Goal: Task Accomplishment & Management: Manage account settings

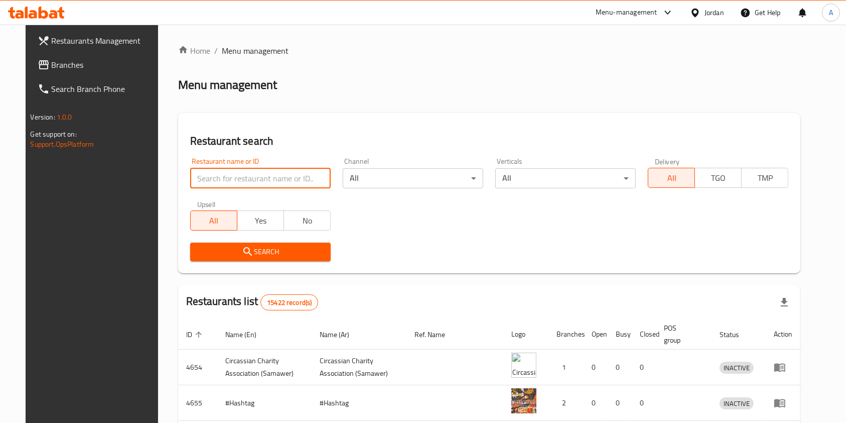
drag, startPoint x: 0, startPoint y: 0, endPoint x: 257, endPoint y: 178, distance: 312.4
click at [257, 178] on input "search" at bounding box center [260, 178] width 141 height 20
type input "ماضينا"
click button "Search" at bounding box center [260, 251] width 141 height 19
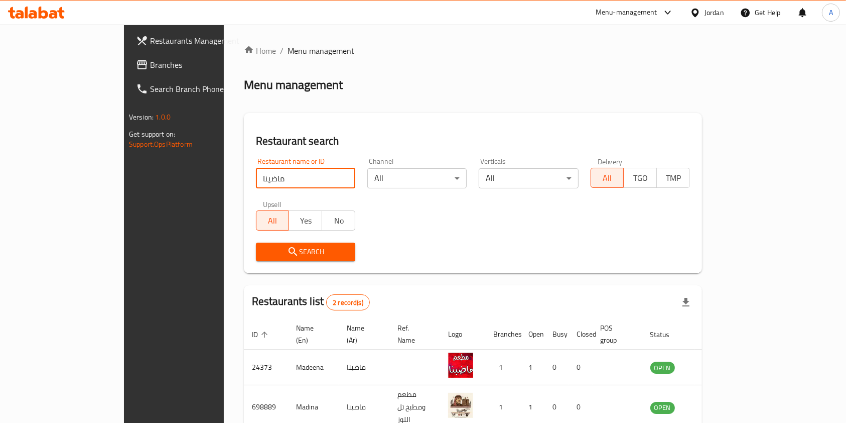
scroll to position [40, 0]
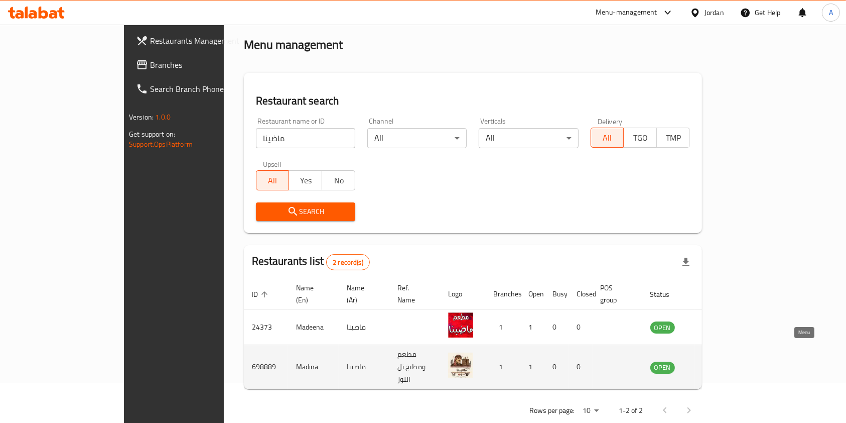
click at [715, 363] on icon "enhanced table" at bounding box center [709, 367] width 11 height 9
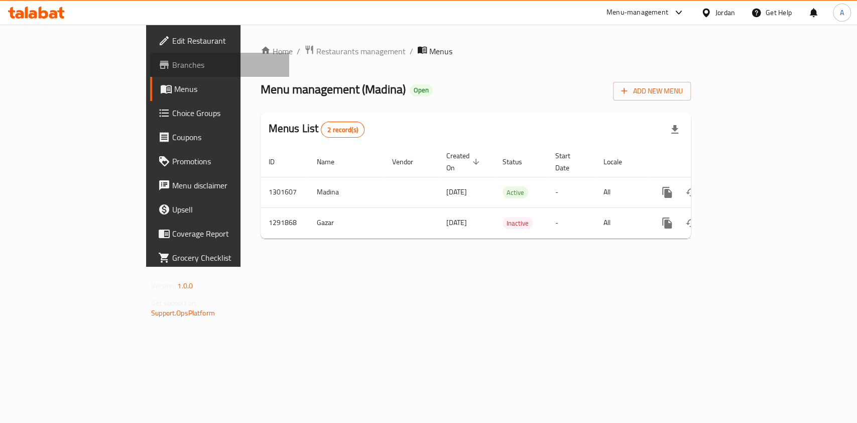
click at [158, 61] on icon at bounding box center [164, 65] width 12 height 12
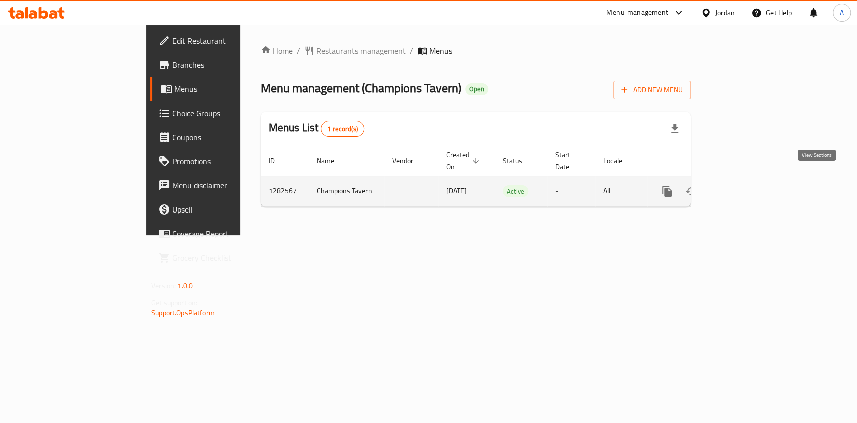
click at [745, 185] on icon "enhanced table" at bounding box center [739, 191] width 12 height 12
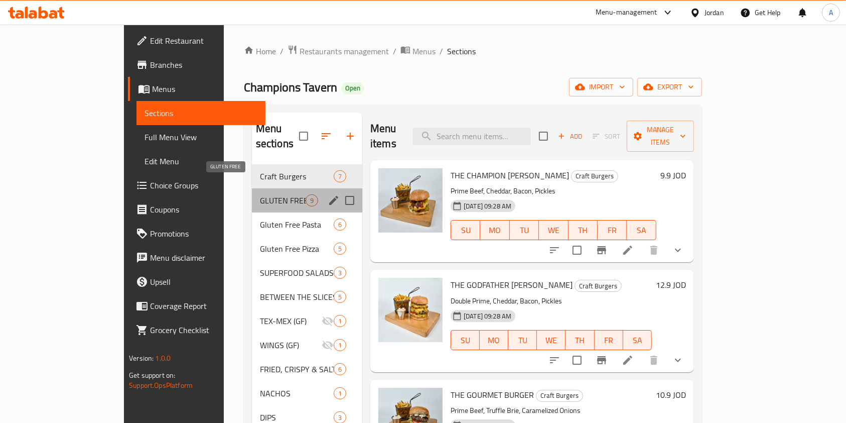
click at [260, 194] on span "GLUTEN FREE" at bounding box center [283, 200] width 46 height 12
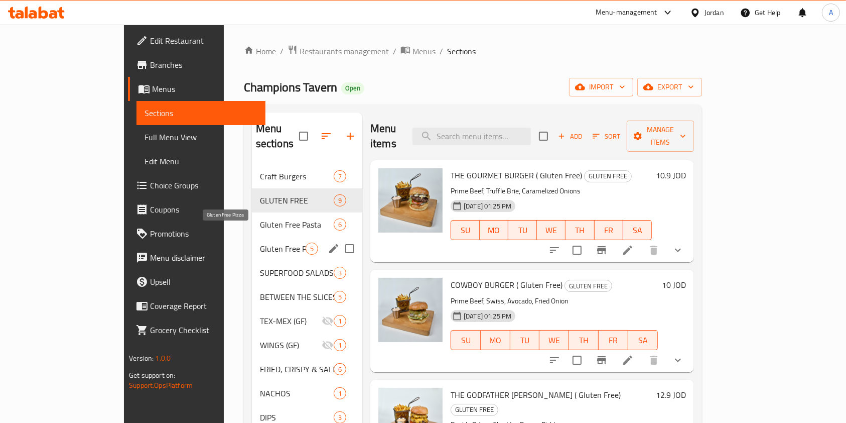
click at [260, 242] on span "Gluten Free Pizza" at bounding box center [283, 248] width 46 height 12
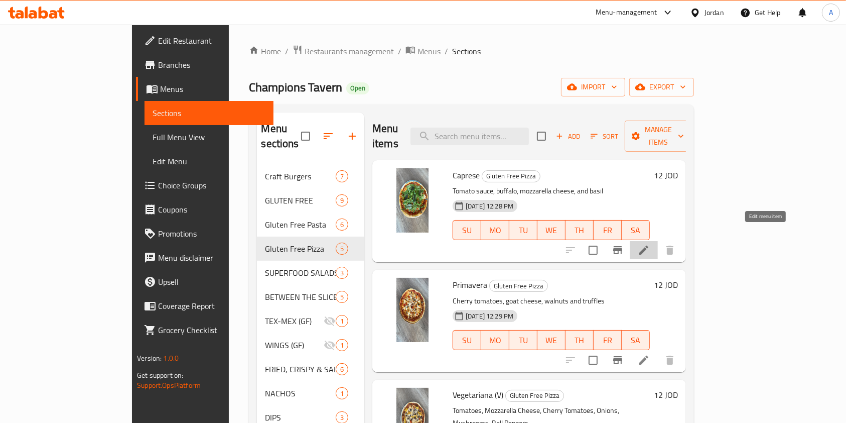
click at [650, 244] on icon at bounding box center [644, 250] width 12 height 12
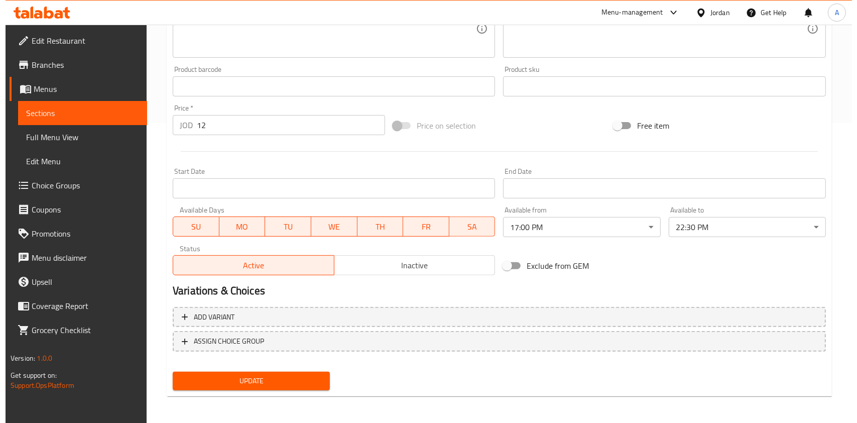
scroll to position [301, 0]
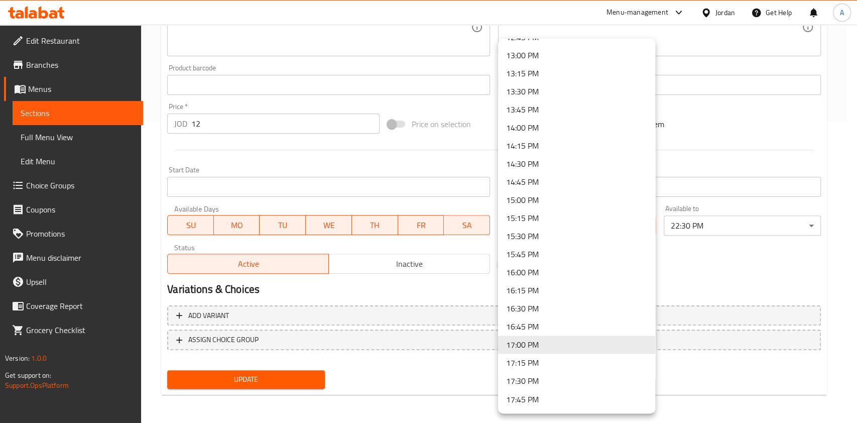
scroll to position [936, 0]
click at [534, 58] on li "13:00 PM" at bounding box center [576, 56] width 157 height 18
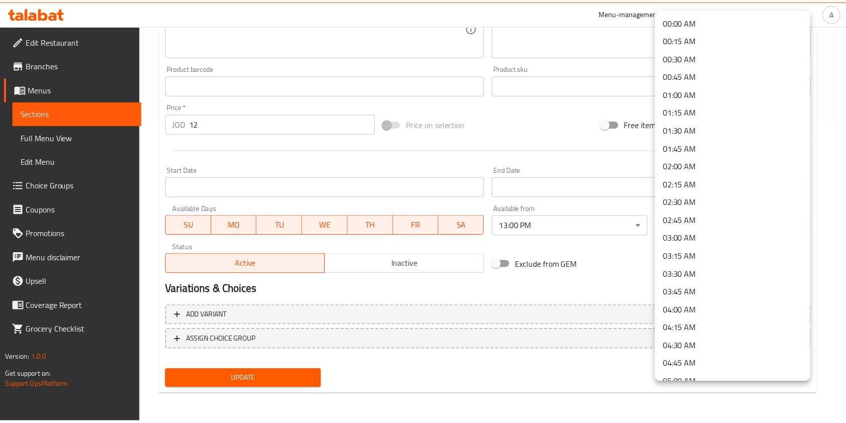
scroll to position [1386, 0]
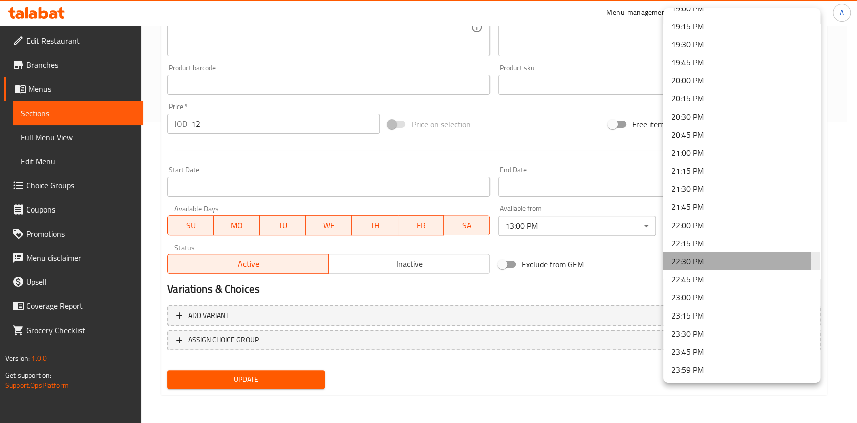
click at [701, 259] on li "22:30 PM" at bounding box center [741, 261] width 157 height 18
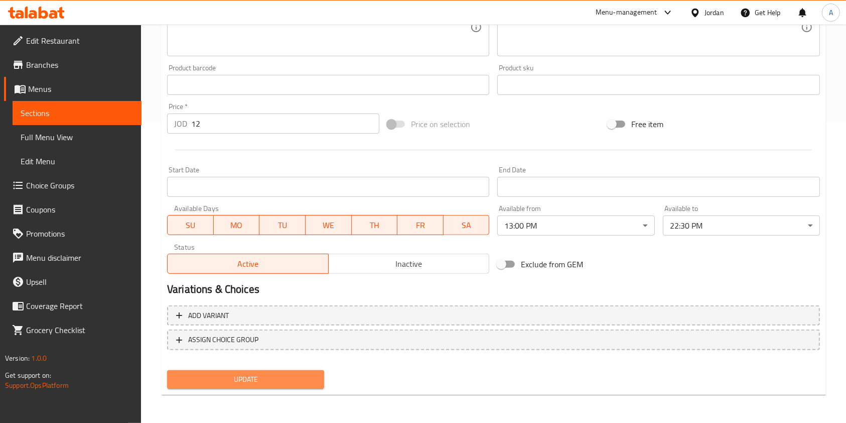
click at [243, 375] on span "Update" at bounding box center [245, 379] width 141 height 13
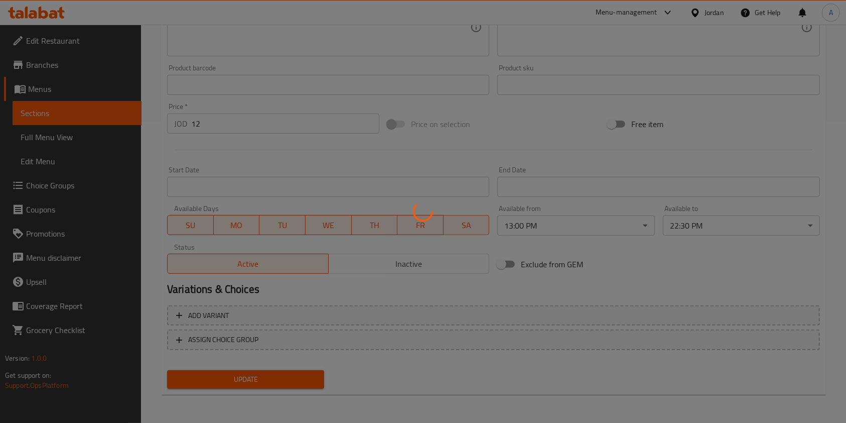
scroll to position [0, 0]
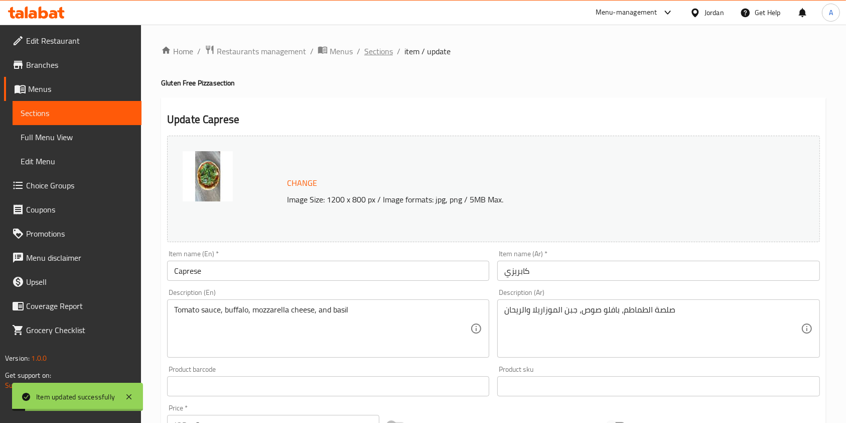
click at [374, 51] on span "Sections" at bounding box center [378, 51] width 29 height 12
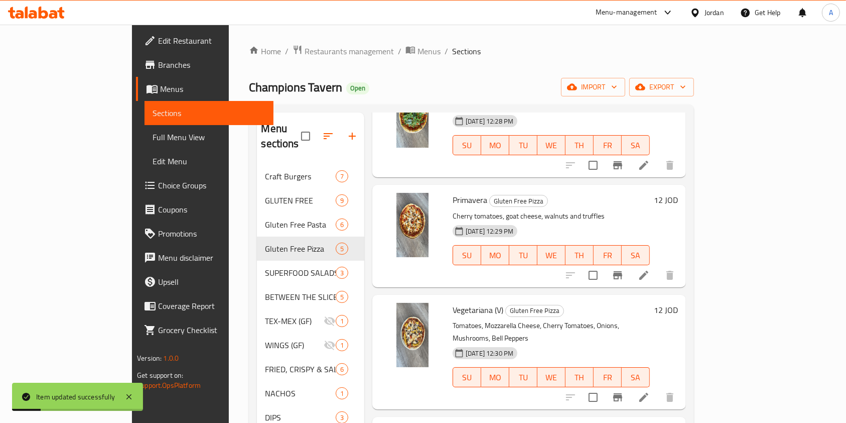
scroll to position [85, 0]
click at [649, 270] on icon at bounding box center [643, 274] width 9 height 9
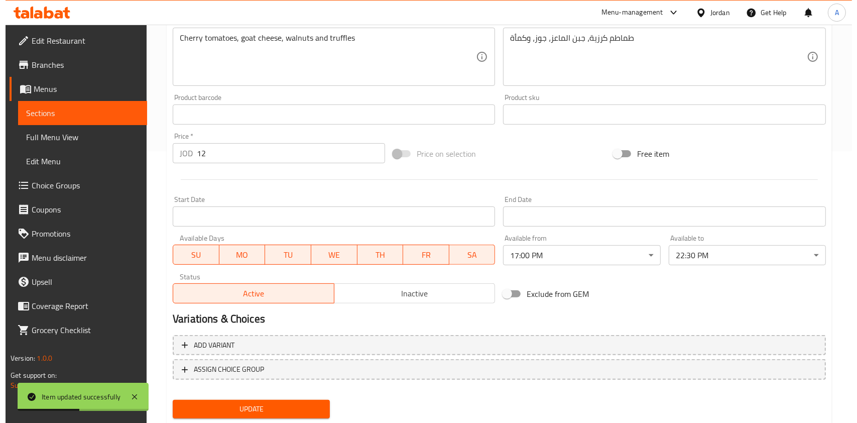
scroll to position [301, 0]
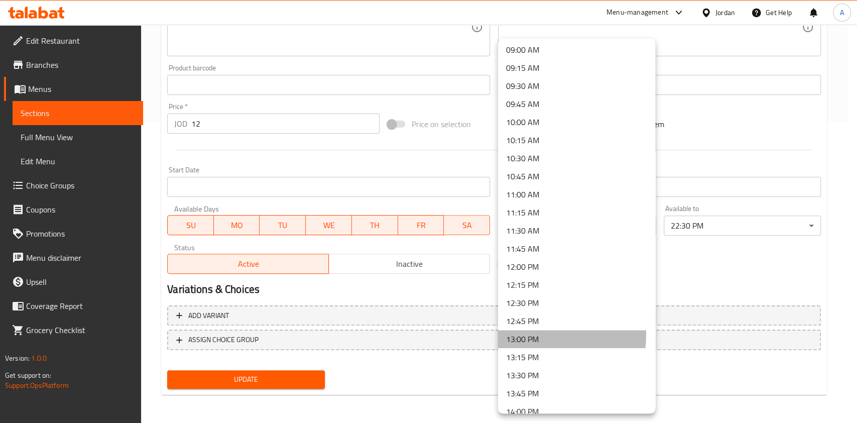
click at [519, 335] on li "13:00 PM" at bounding box center [576, 339] width 157 height 18
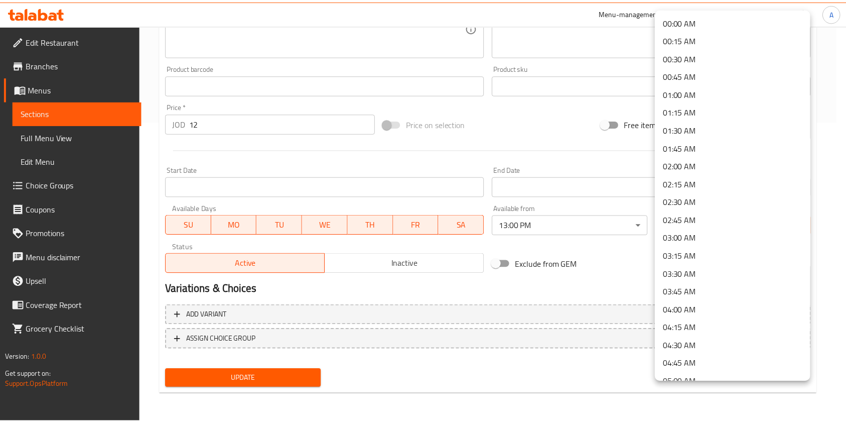
scroll to position [1386, 0]
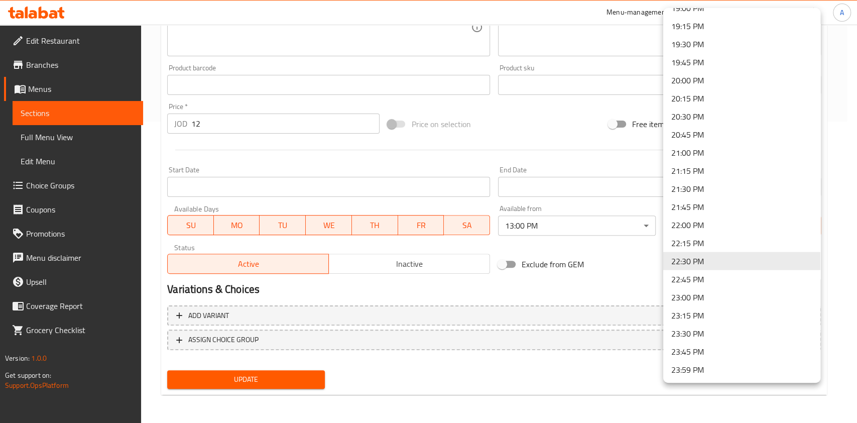
click at [679, 261] on li "22:30 PM" at bounding box center [741, 261] width 157 height 18
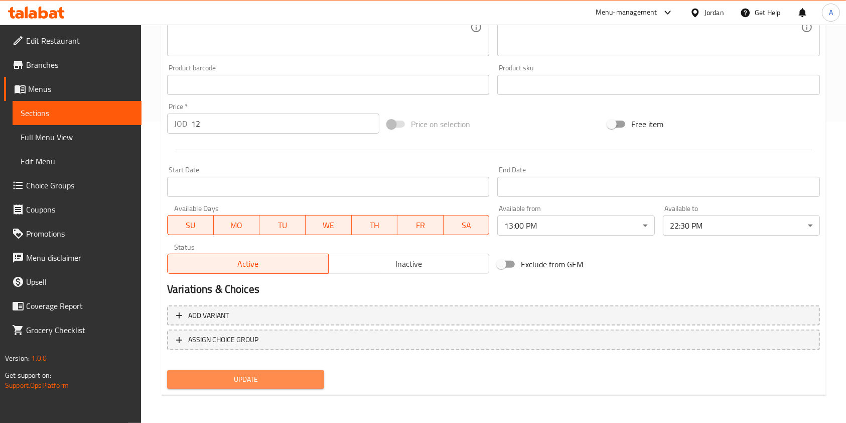
click at [253, 374] on span "Update" at bounding box center [245, 379] width 141 height 13
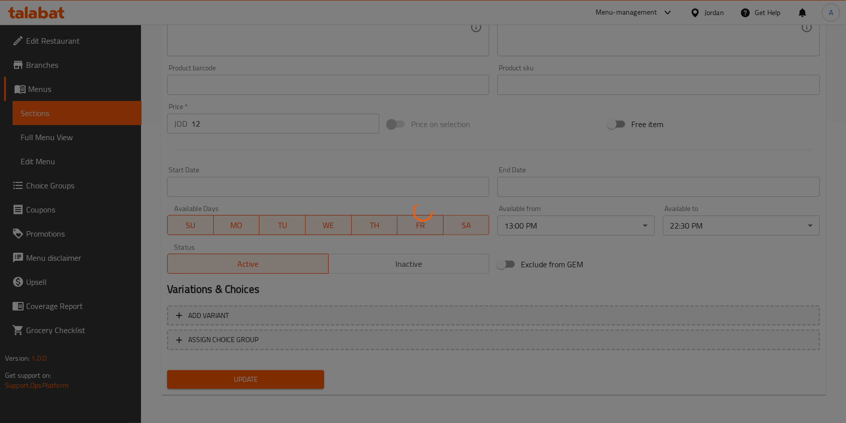
scroll to position [0, 0]
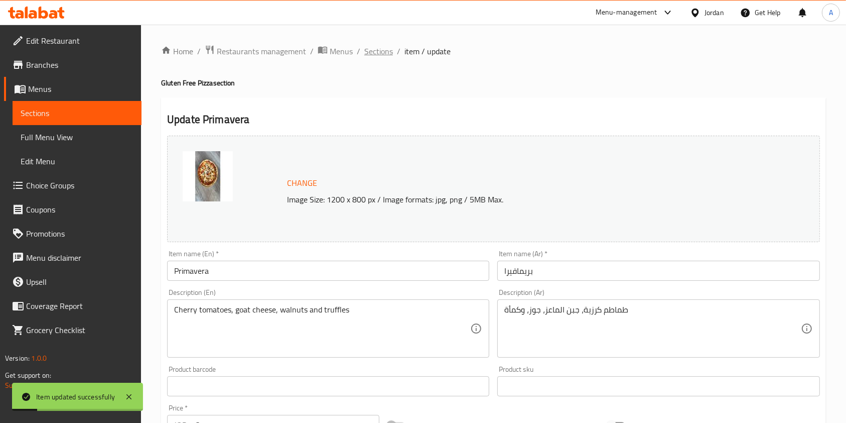
click at [385, 50] on span "Sections" at bounding box center [378, 51] width 29 height 12
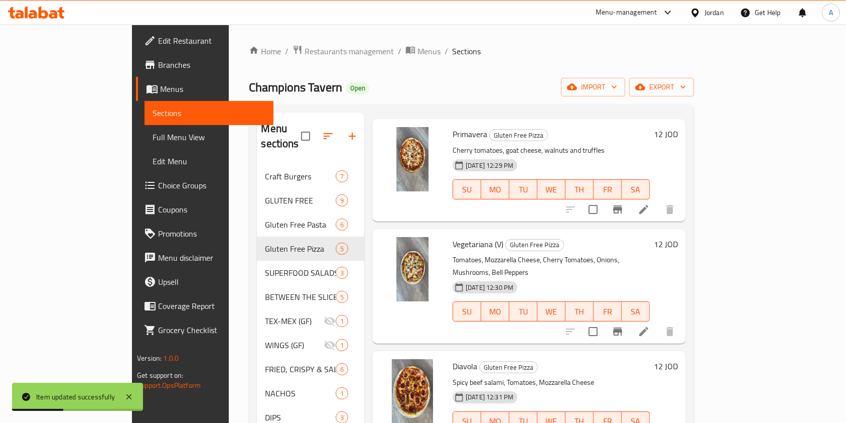
scroll to position [15, 0]
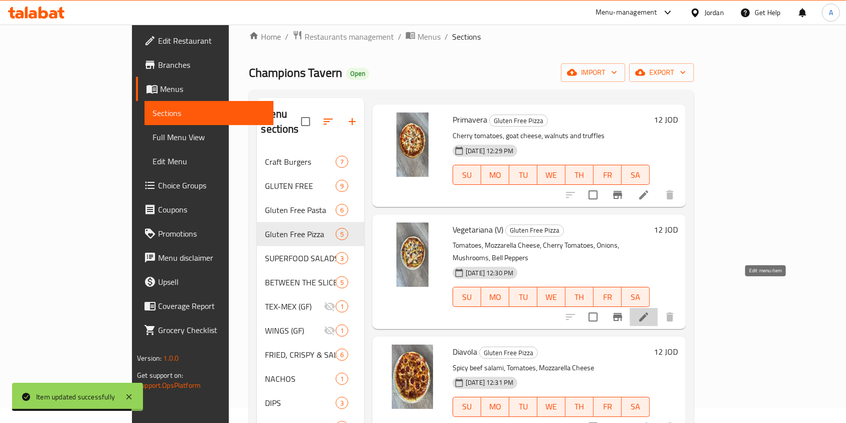
click at [650, 311] on icon at bounding box center [644, 317] width 12 height 12
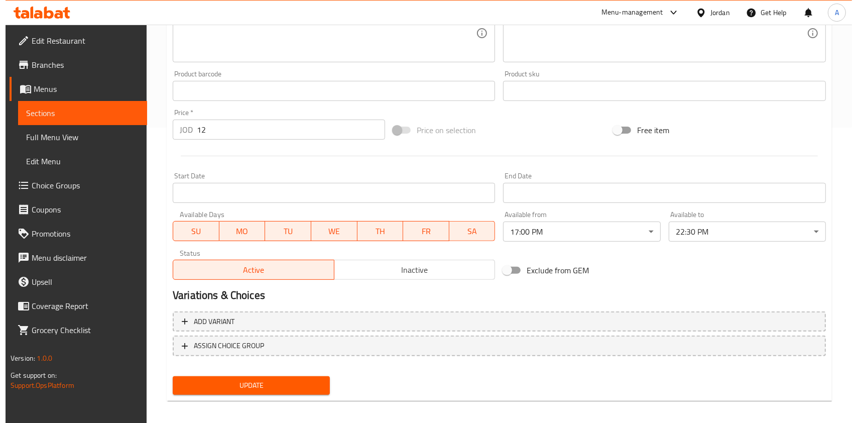
scroll to position [301, 0]
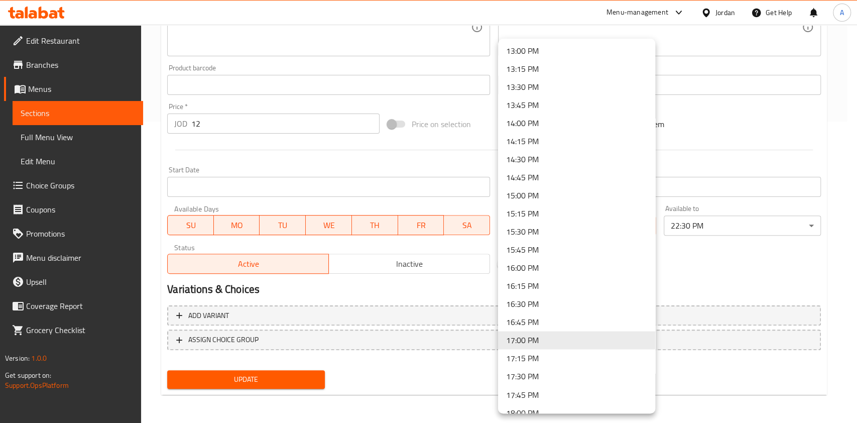
scroll to position [940, 0]
click at [534, 55] on li "13:00 PM" at bounding box center [576, 52] width 157 height 18
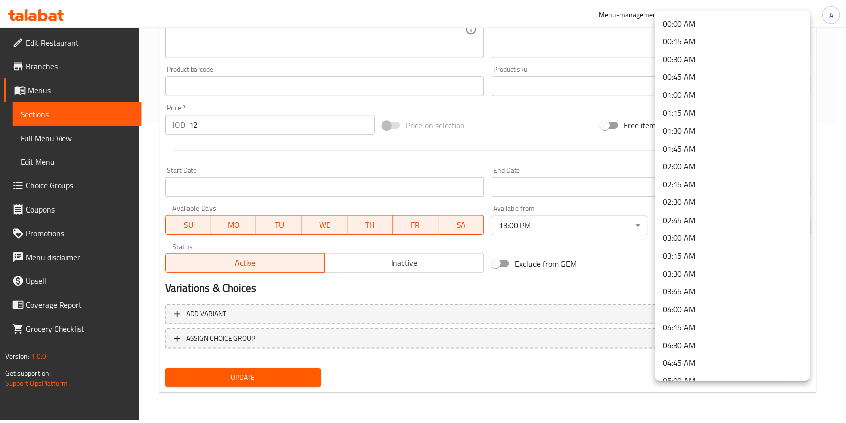
scroll to position [1386, 0]
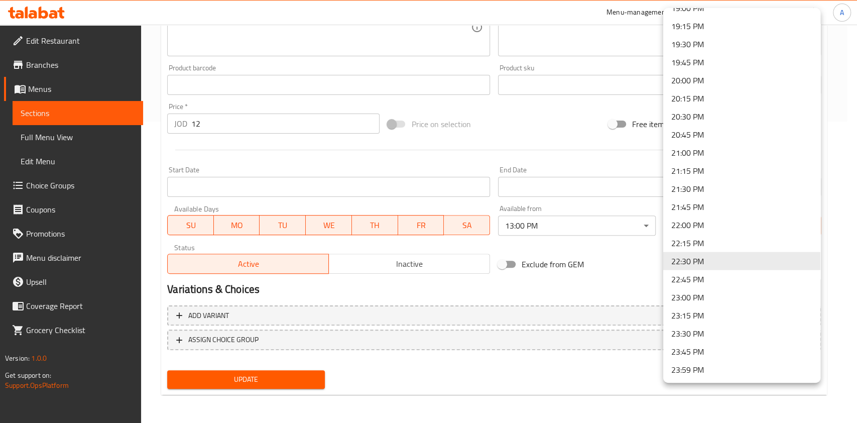
click at [687, 263] on li "22:30 PM" at bounding box center [741, 261] width 157 height 18
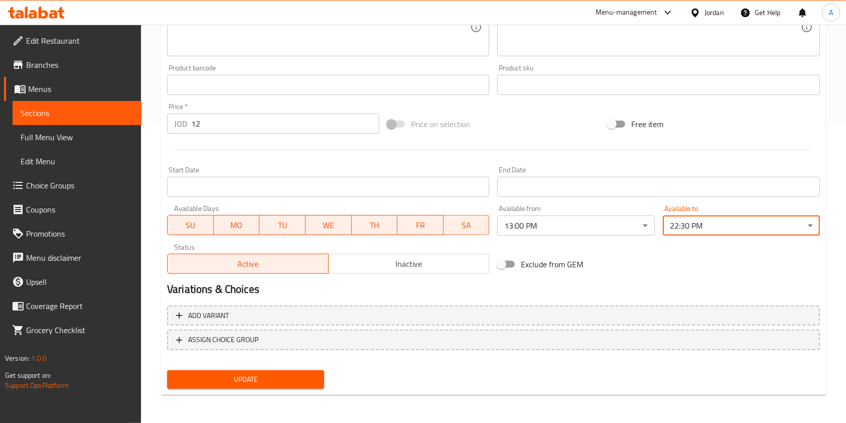
click at [252, 373] on span "Update" at bounding box center [245, 379] width 141 height 13
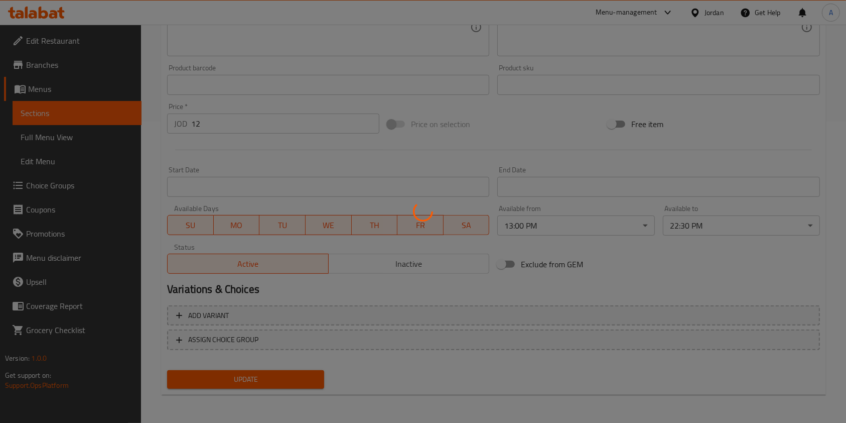
scroll to position [0, 0]
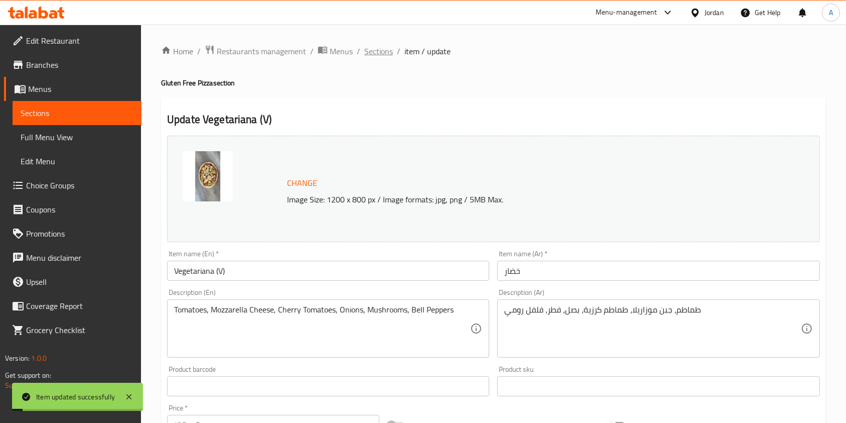
click at [377, 54] on span "Sections" at bounding box center [378, 51] width 29 height 12
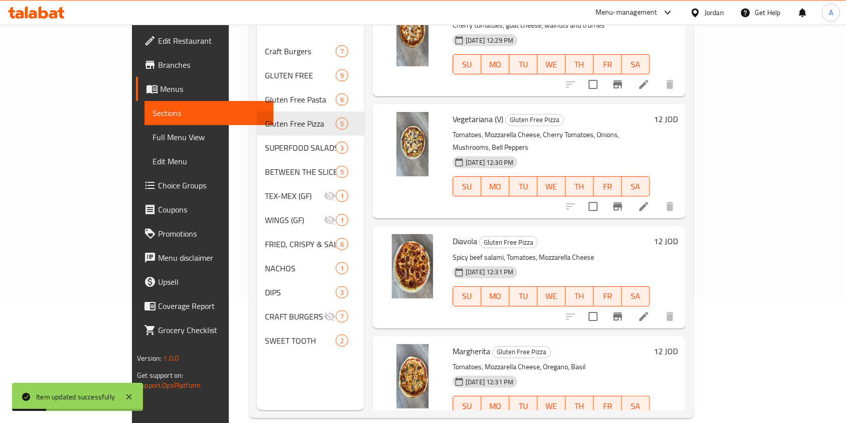
scroll to position [125, 0]
click at [650, 310] on icon at bounding box center [644, 316] width 12 height 12
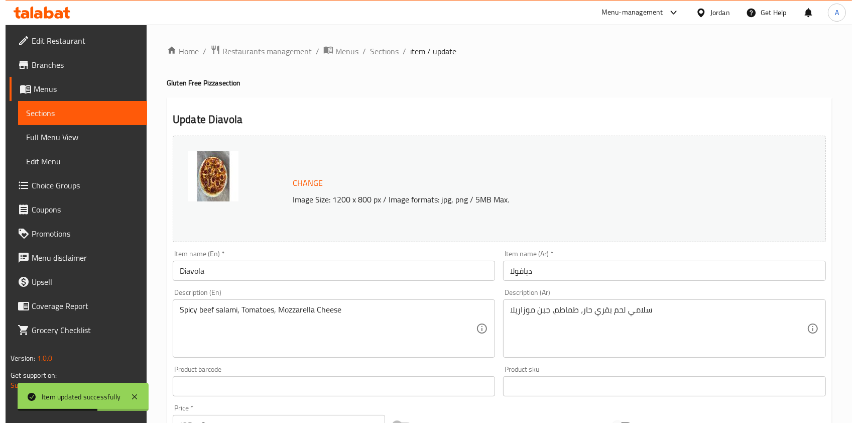
scroll to position [301, 0]
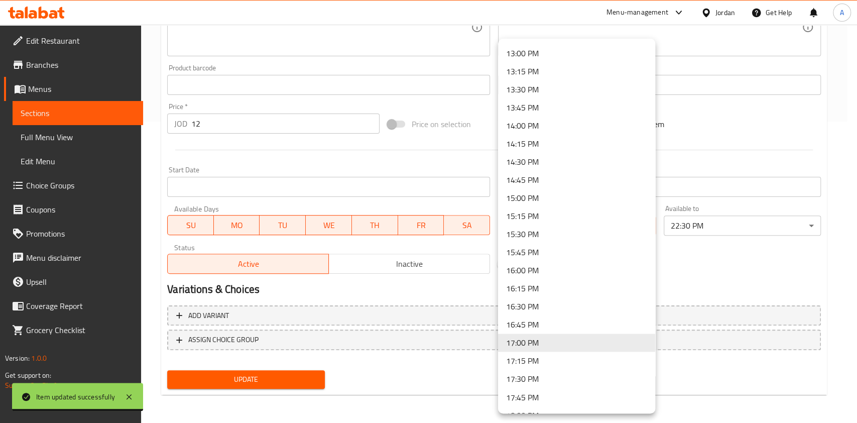
scroll to position [932, 0]
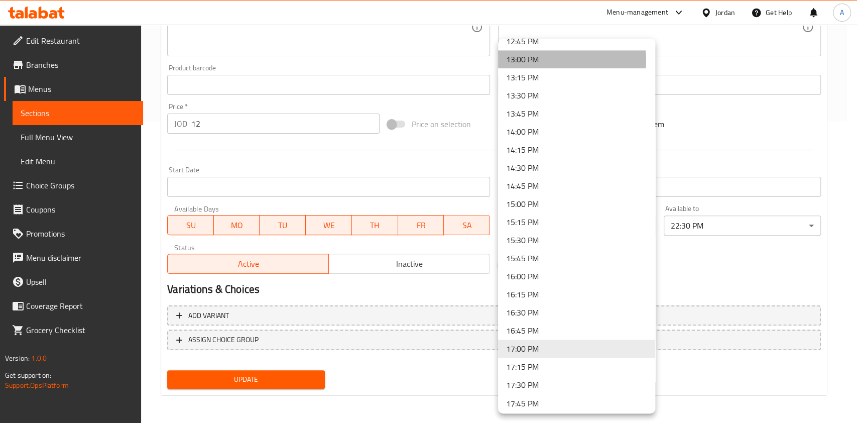
click at [530, 60] on li "13:00 PM" at bounding box center [576, 59] width 157 height 18
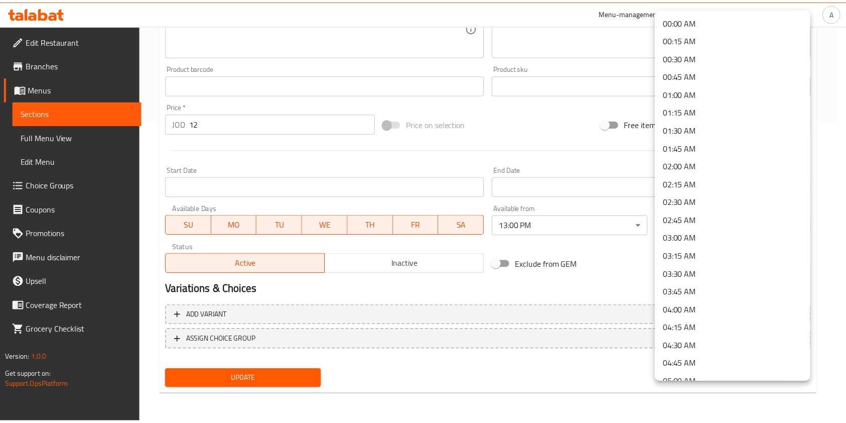
scroll to position [1386, 0]
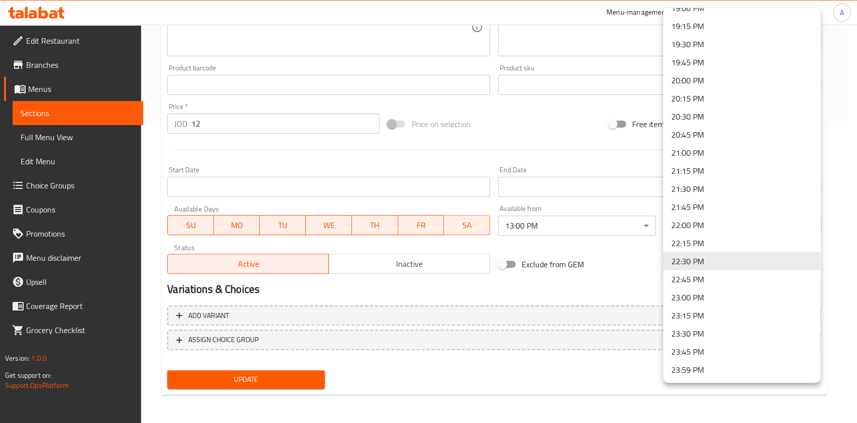
click at [686, 261] on li "22:30 PM" at bounding box center [741, 261] width 157 height 18
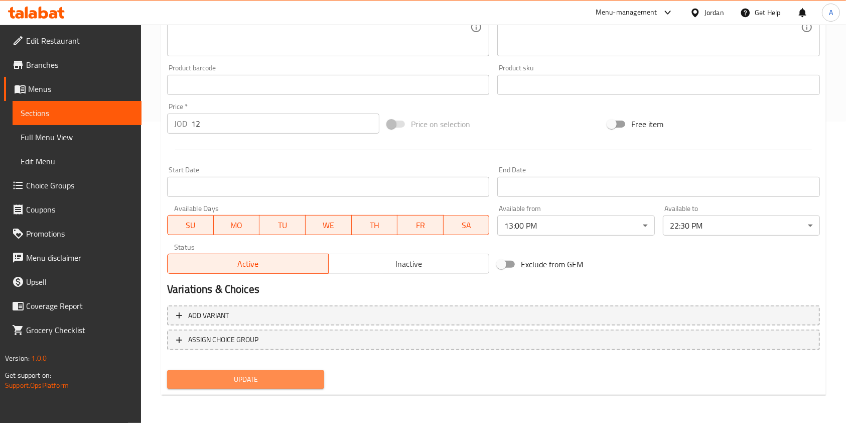
click at [237, 376] on span "Update" at bounding box center [245, 379] width 141 height 13
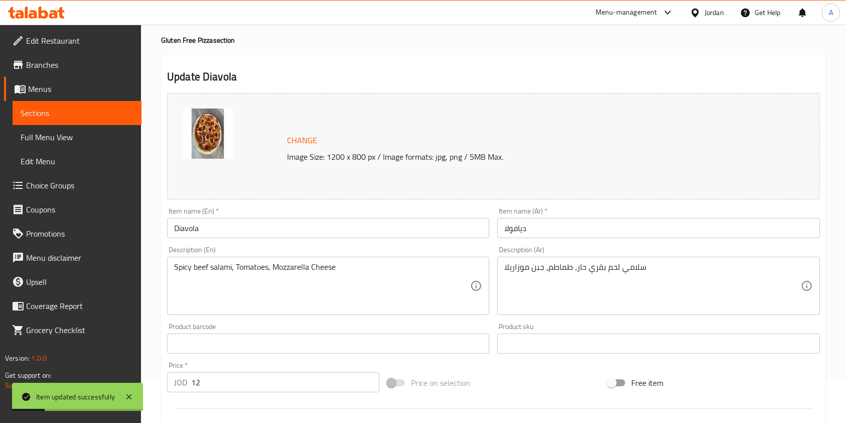
scroll to position [0, 0]
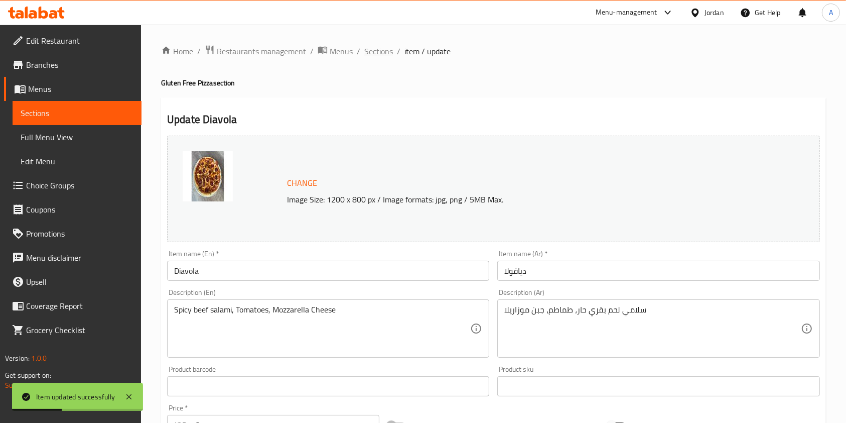
click at [382, 49] on span "Sections" at bounding box center [378, 51] width 29 height 12
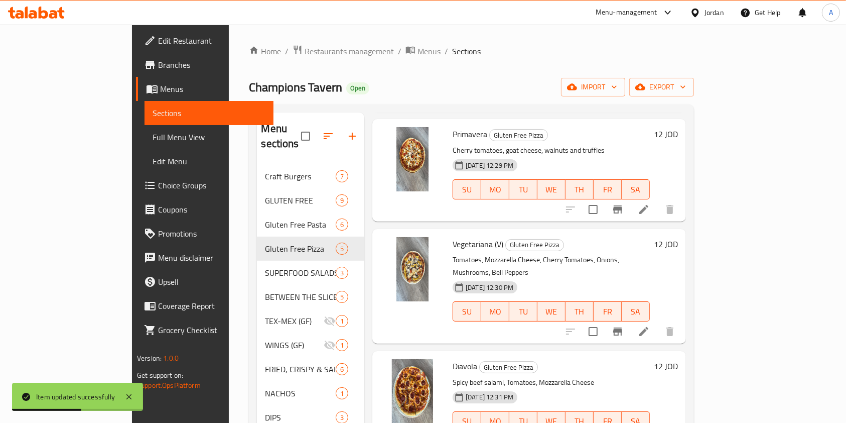
scroll to position [141, 0]
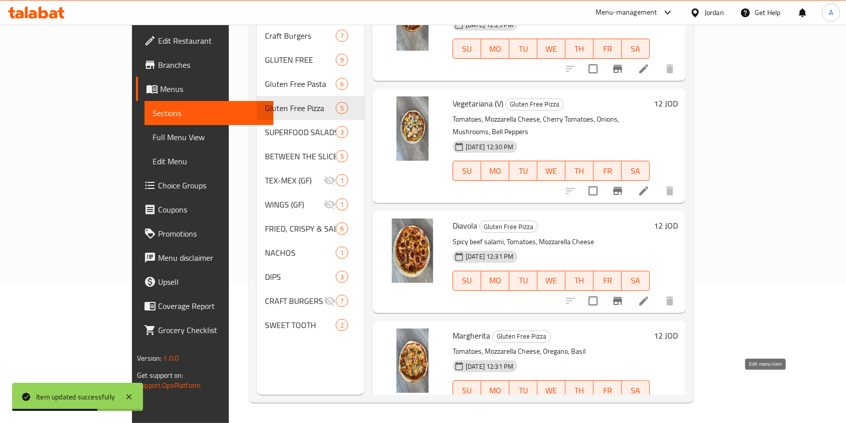
click at [649, 406] on icon at bounding box center [643, 410] width 9 height 9
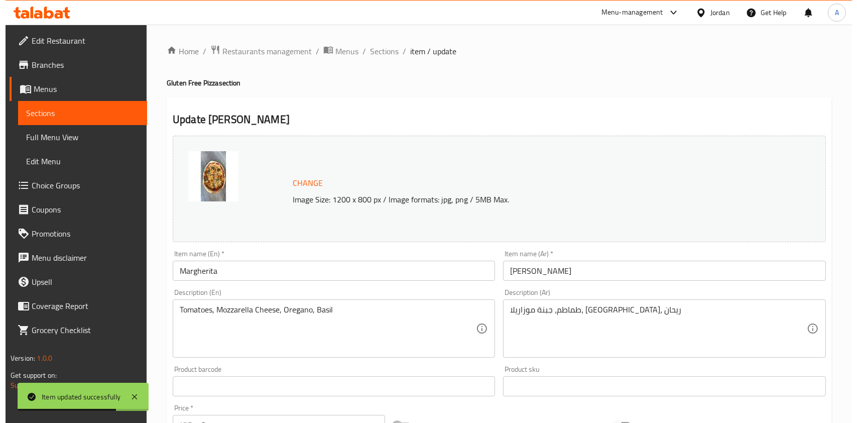
scroll to position [301, 0]
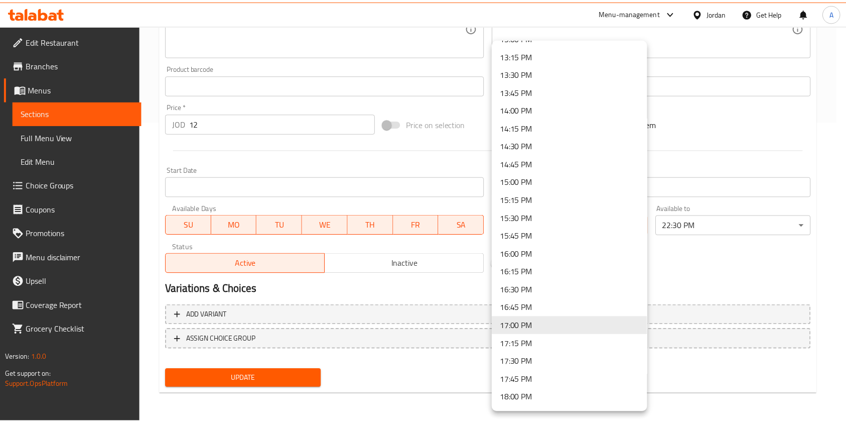
scroll to position [926, 0]
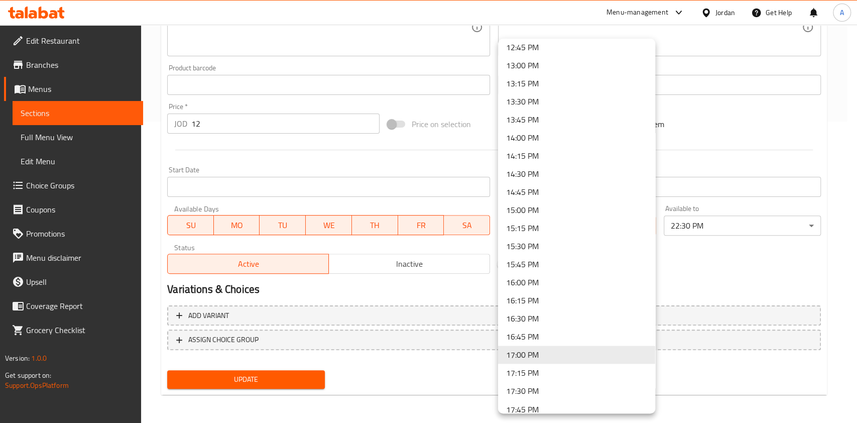
click at [541, 62] on li "13:00 PM" at bounding box center [576, 65] width 157 height 18
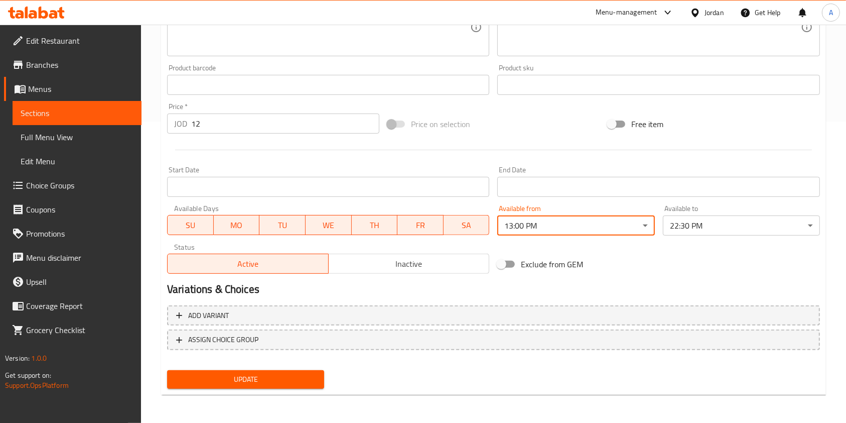
click at [255, 381] on span "Update" at bounding box center [245, 379] width 141 height 13
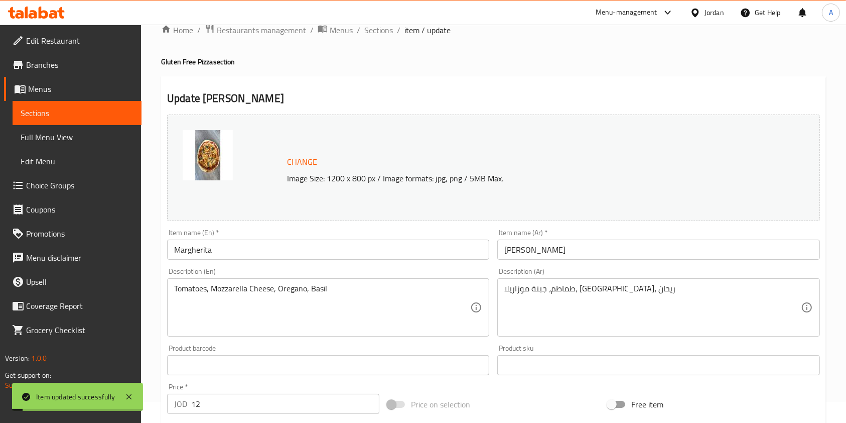
scroll to position [0, 0]
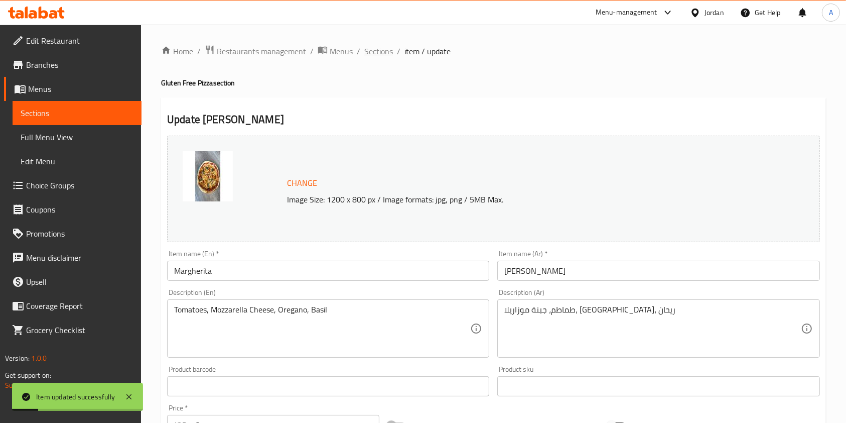
click at [383, 48] on span "Sections" at bounding box center [378, 51] width 29 height 12
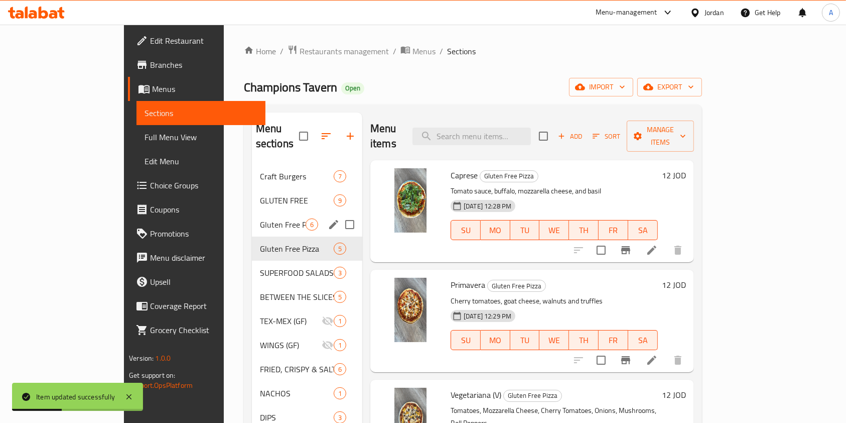
click at [252, 216] on div "Gluten Free Pasta 6" at bounding box center [307, 224] width 110 height 24
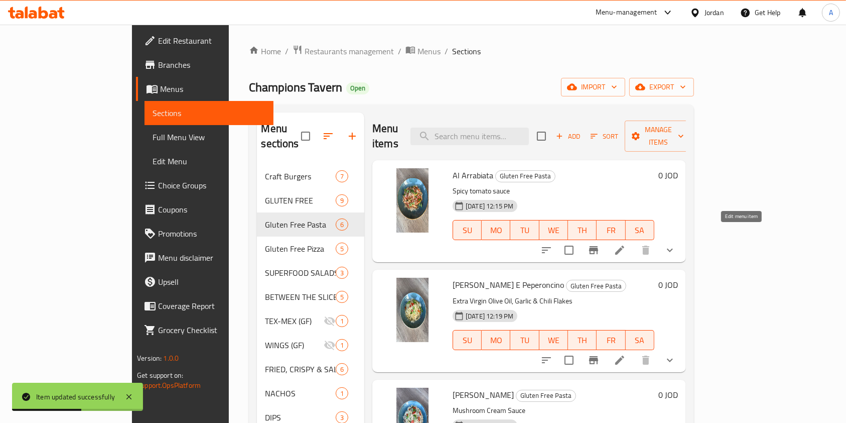
click at [624, 245] on icon at bounding box center [619, 249] width 9 height 9
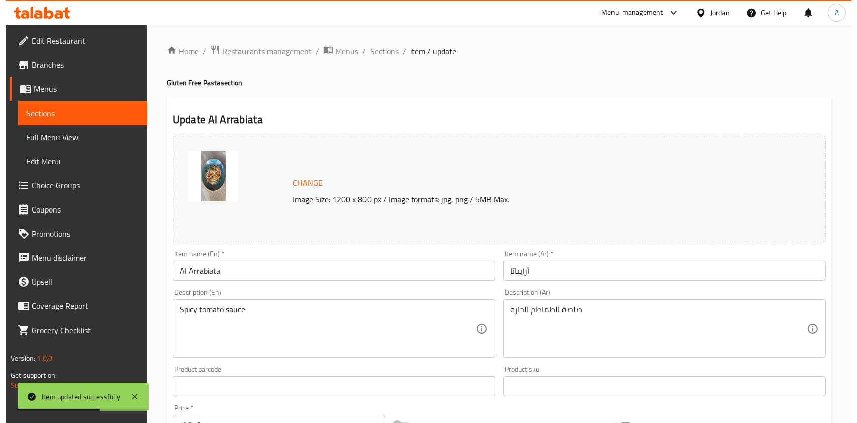
scroll to position [323, 0]
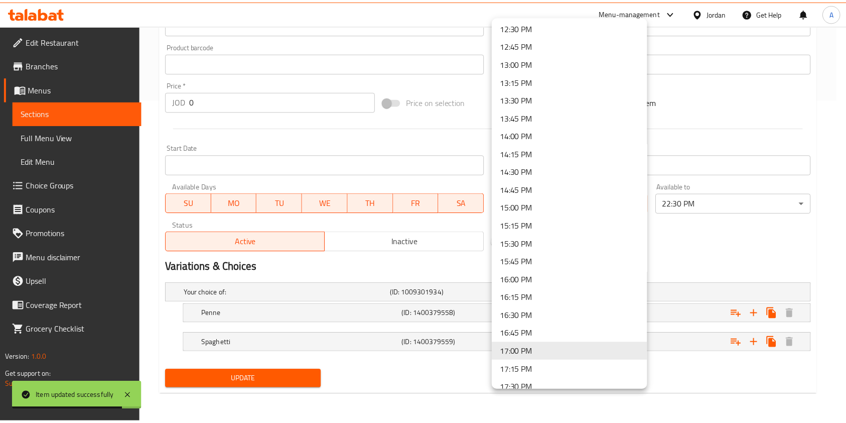
scroll to position [905, 0]
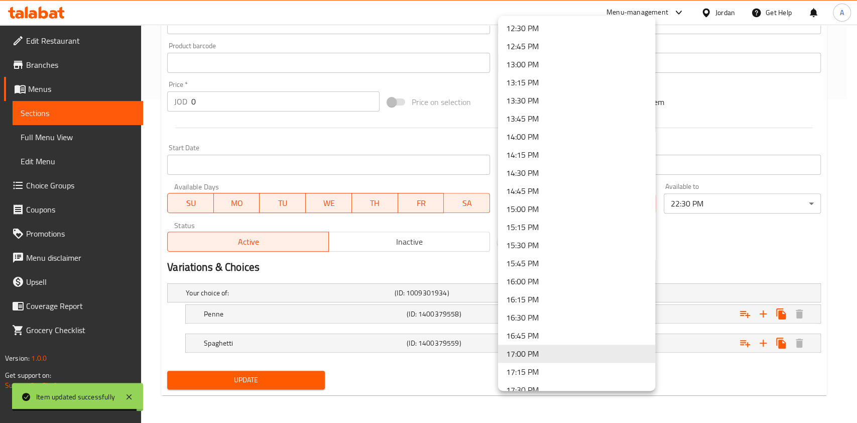
click at [527, 62] on li "13:00 PM" at bounding box center [576, 64] width 157 height 18
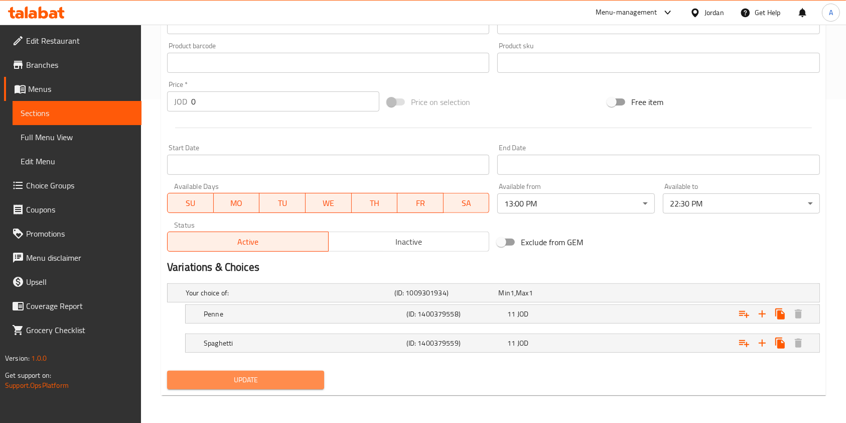
click at [213, 385] on button "Update" at bounding box center [245, 379] width 157 height 19
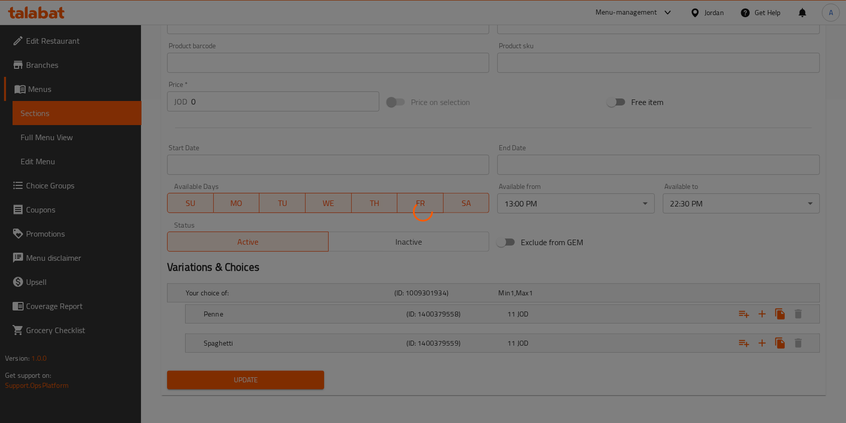
scroll to position [10, 0]
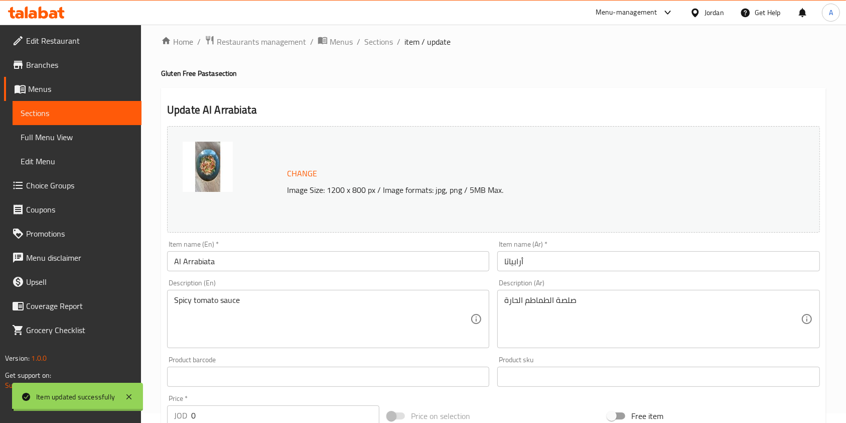
click at [385, 41] on span "Sections" at bounding box center [378, 42] width 29 height 12
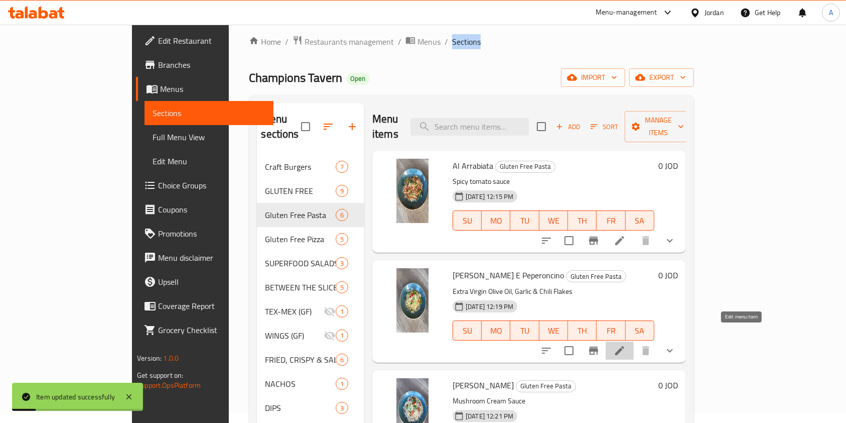
click at [626, 344] on icon at bounding box center [620, 350] width 12 height 12
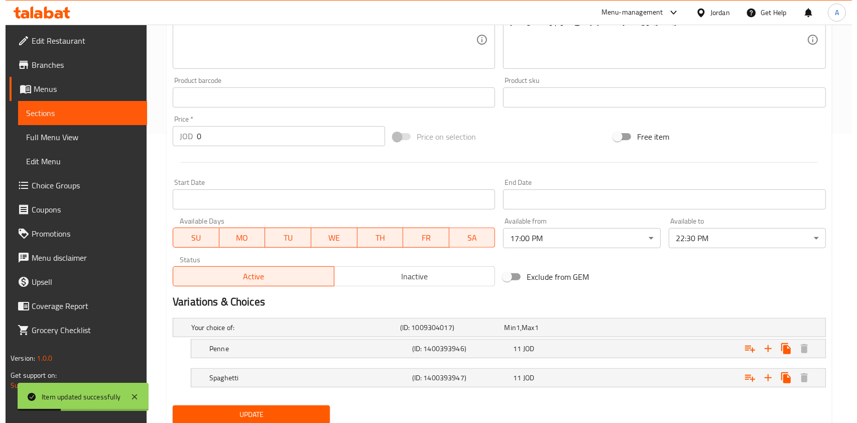
scroll to position [293, 0]
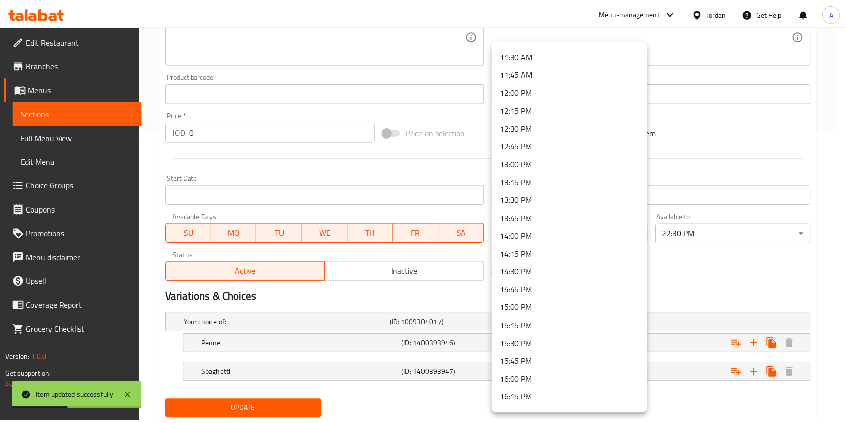
scroll to position [819, 0]
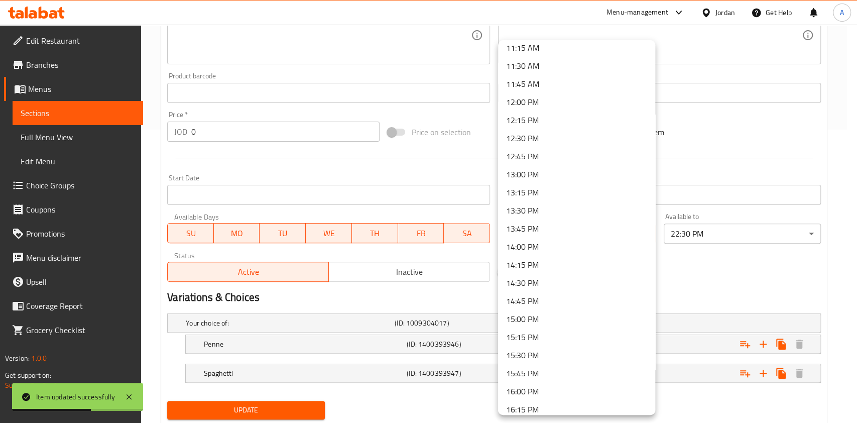
click at [519, 174] on li "13:00 PM" at bounding box center [576, 174] width 157 height 18
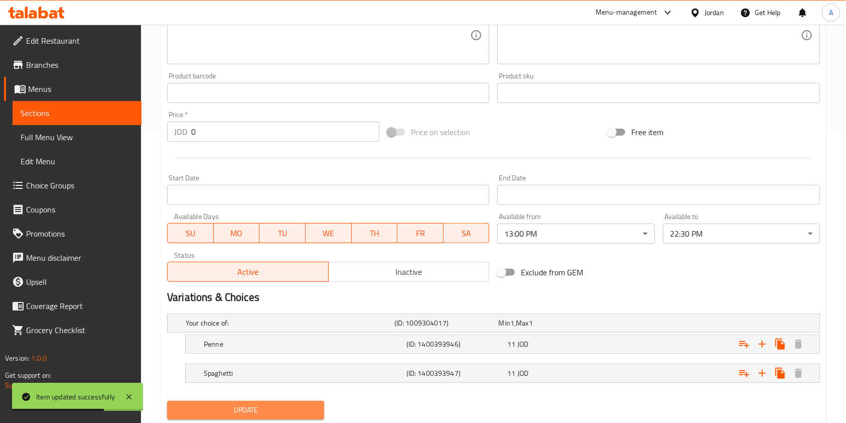
click at [265, 404] on span "Update" at bounding box center [245, 410] width 141 height 13
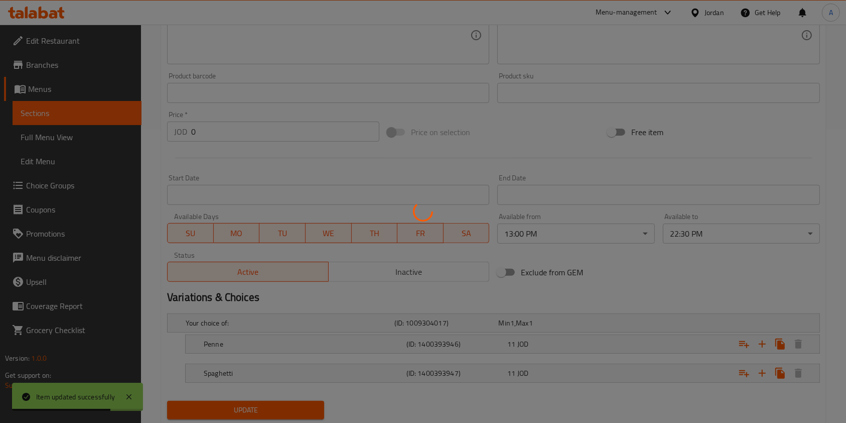
scroll to position [0, 0]
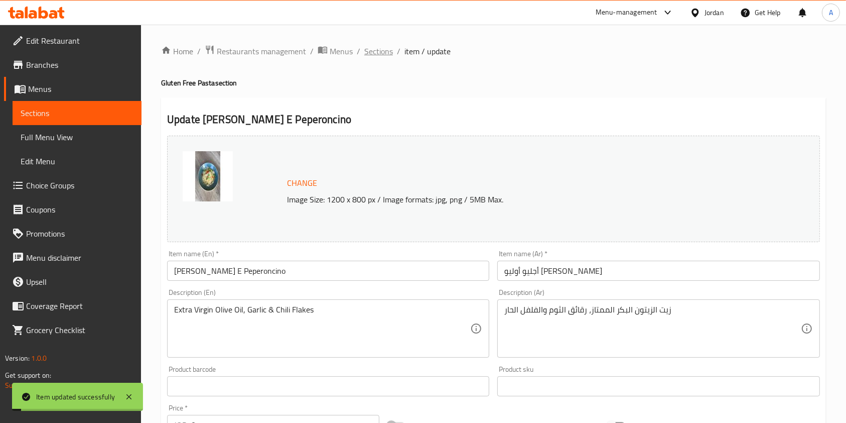
click at [376, 48] on span "Sections" at bounding box center [378, 51] width 29 height 12
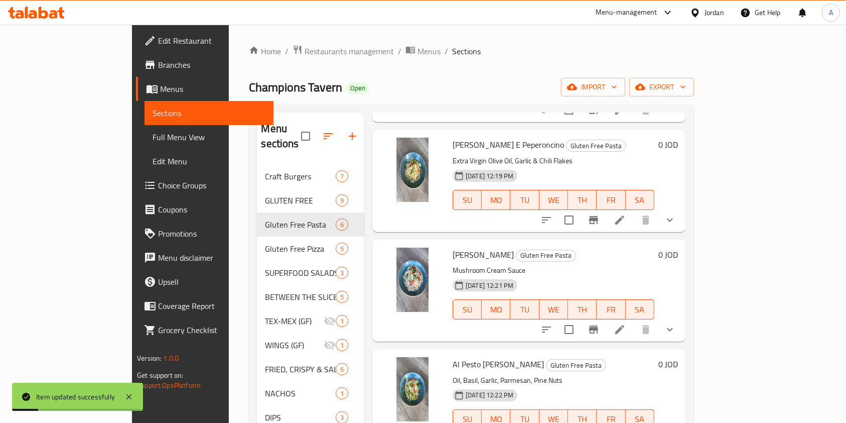
scroll to position [146, 0]
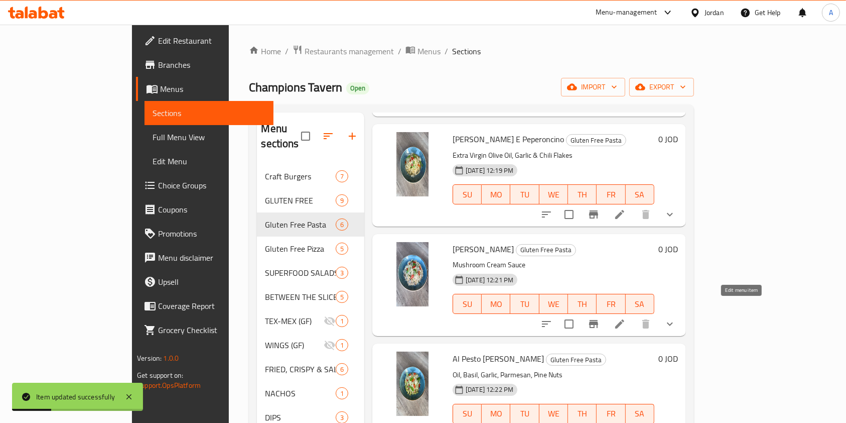
click at [626, 318] on icon at bounding box center [620, 324] width 12 height 12
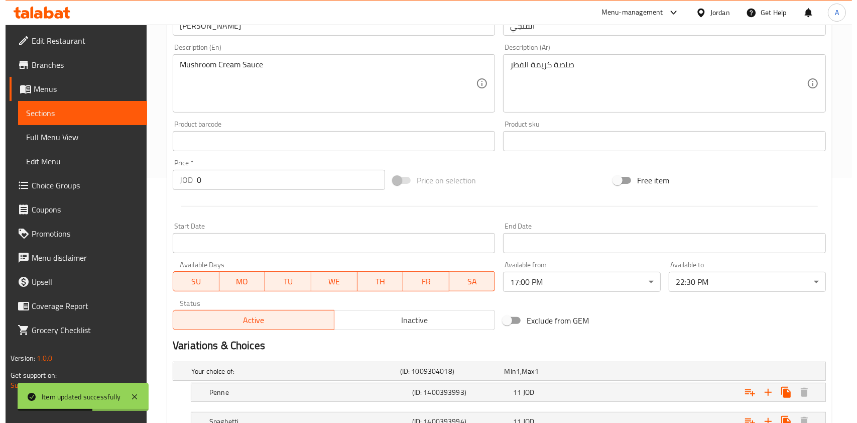
scroll to position [247, 0]
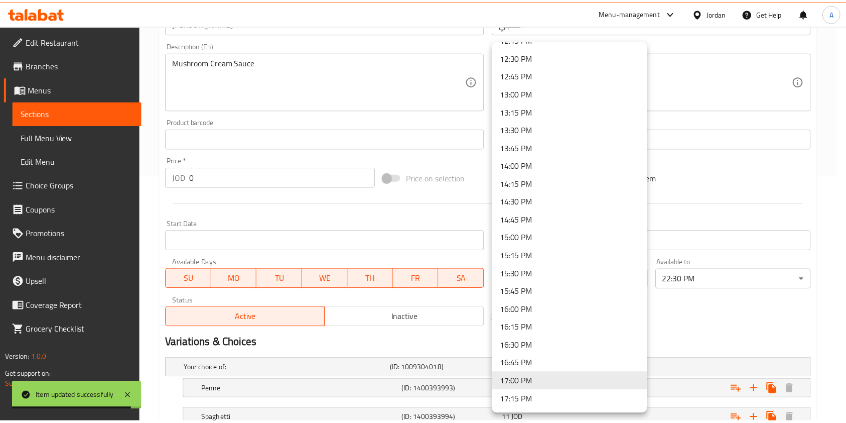
scroll to position [898, 0]
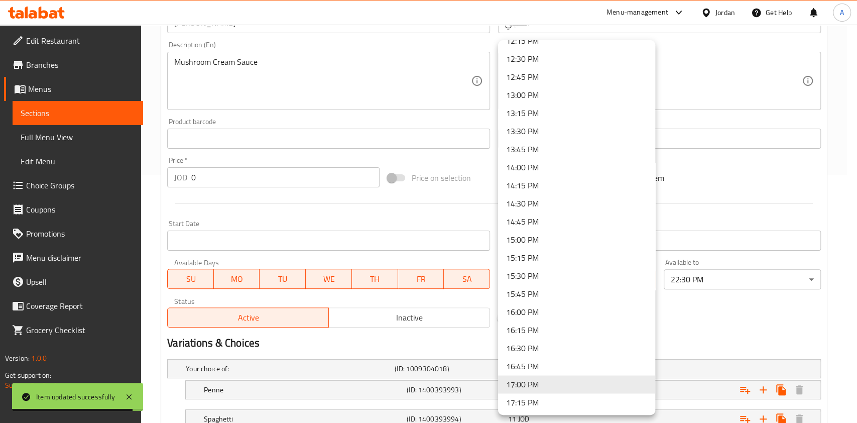
click at [531, 102] on li "13:00 PM" at bounding box center [576, 95] width 157 height 18
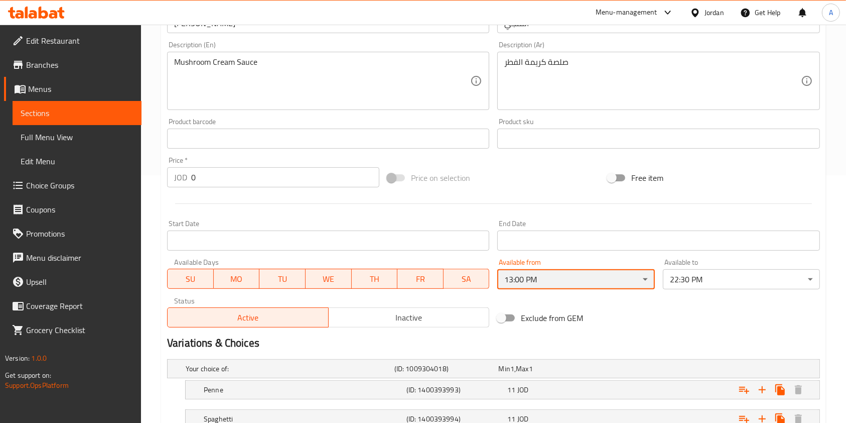
scroll to position [323, 0]
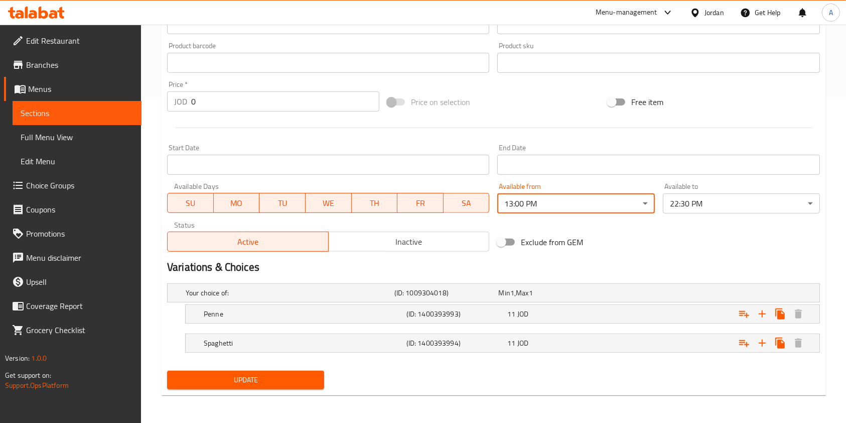
click at [260, 379] on span "Update" at bounding box center [245, 379] width 141 height 13
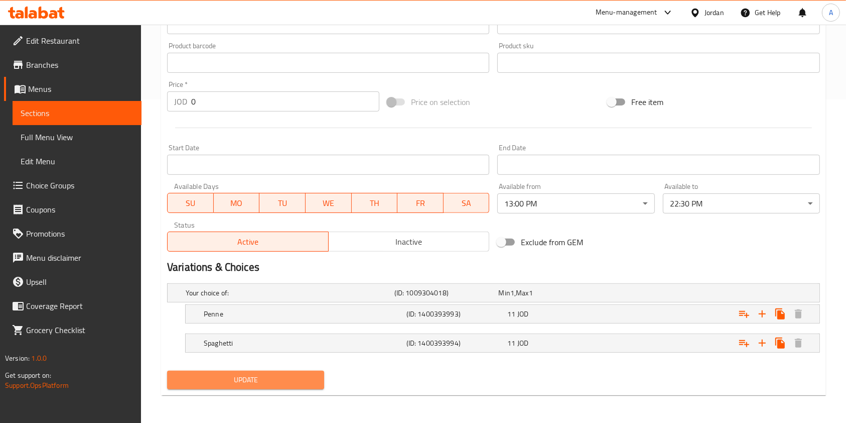
click at [244, 380] on span "Update" at bounding box center [245, 379] width 141 height 13
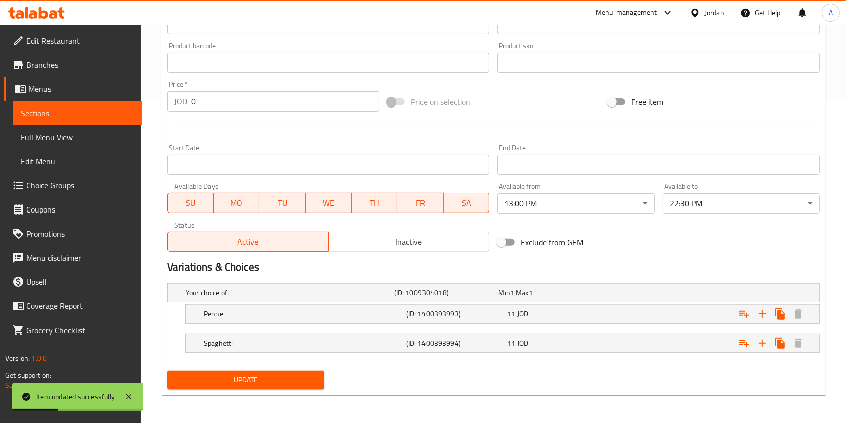
scroll to position [9, 0]
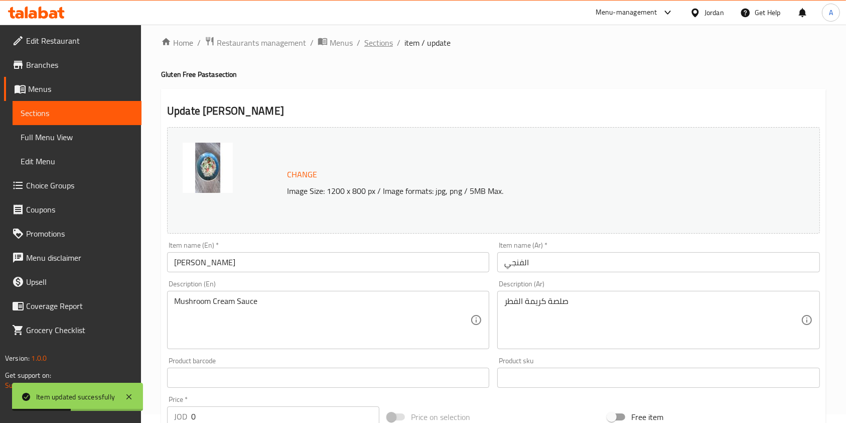
click at [372, 45] on span "Sections" at bounding box center [378, 43] width 29 height 12
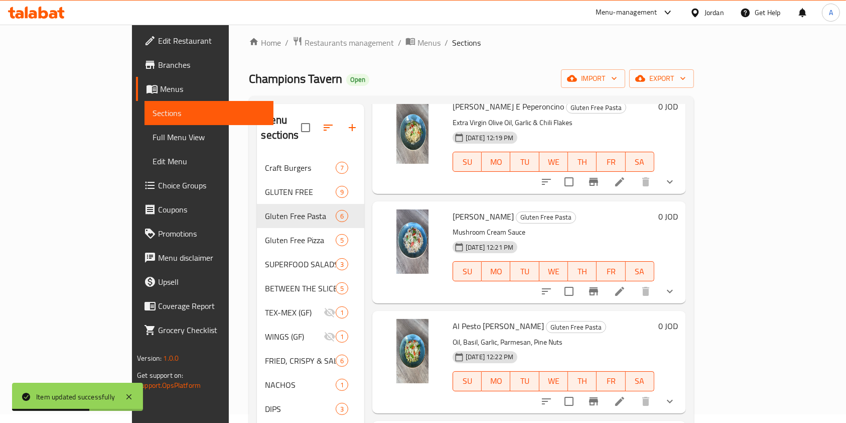
scroll to position [261, 0]
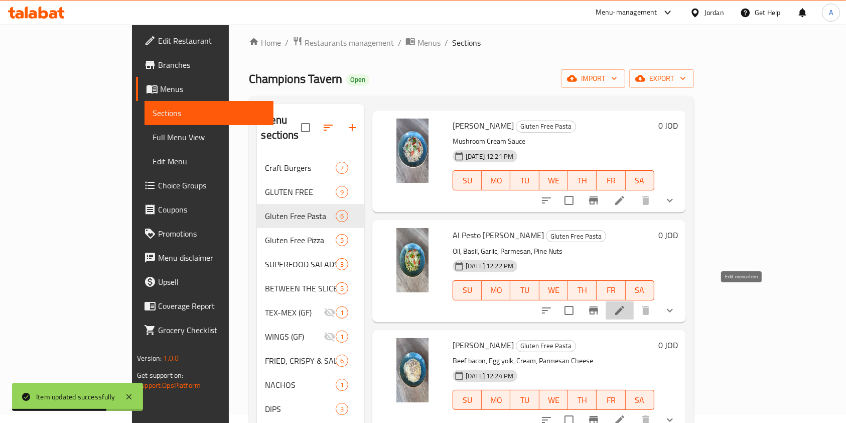
click at [626, 304] on icon at bounding box center [620, 310] width 12 height 12
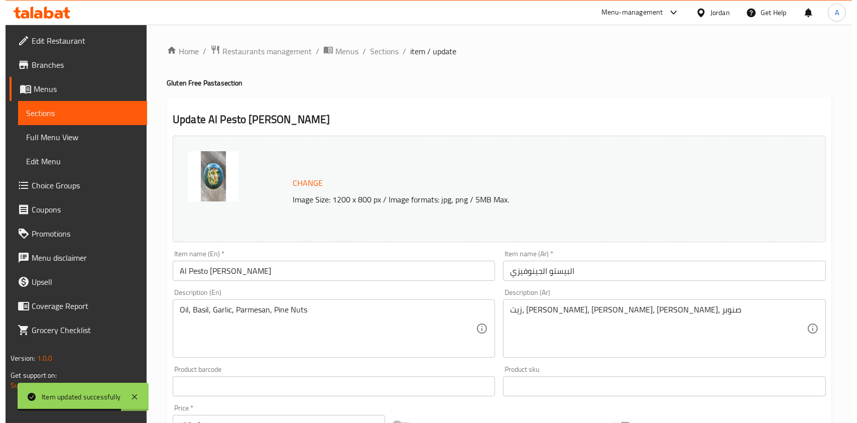
scroll to position [323, 0]
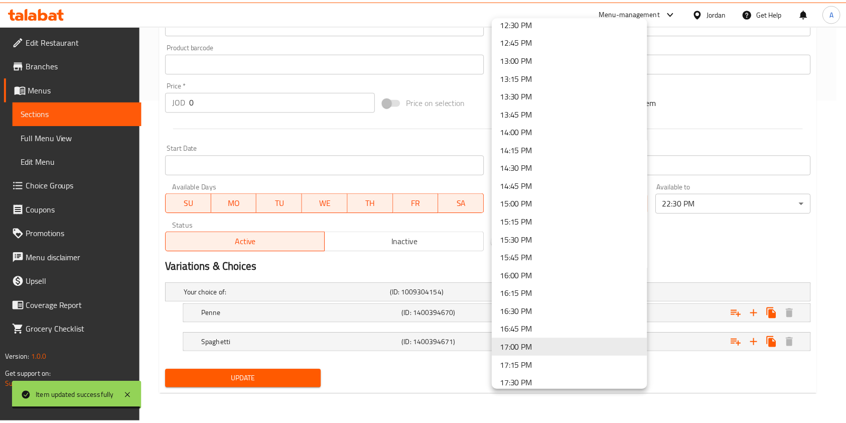
scroll to position [898, 0]
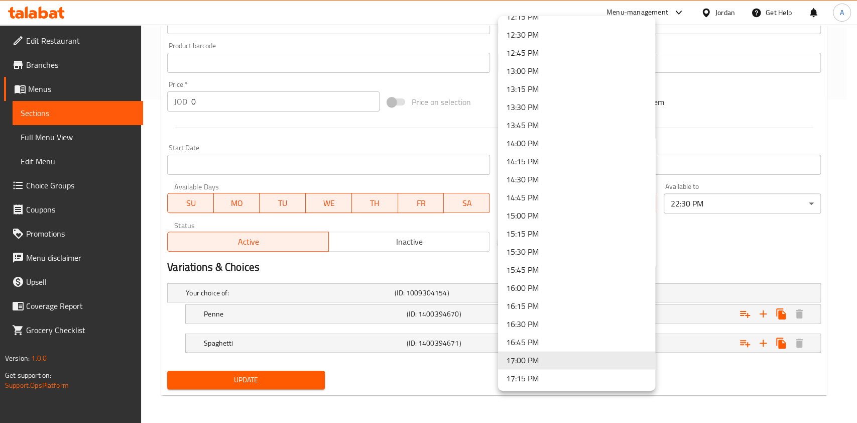
click at [524, 65] on li "13:00 PM" at bounding box center [576, 71] width 157 height 18
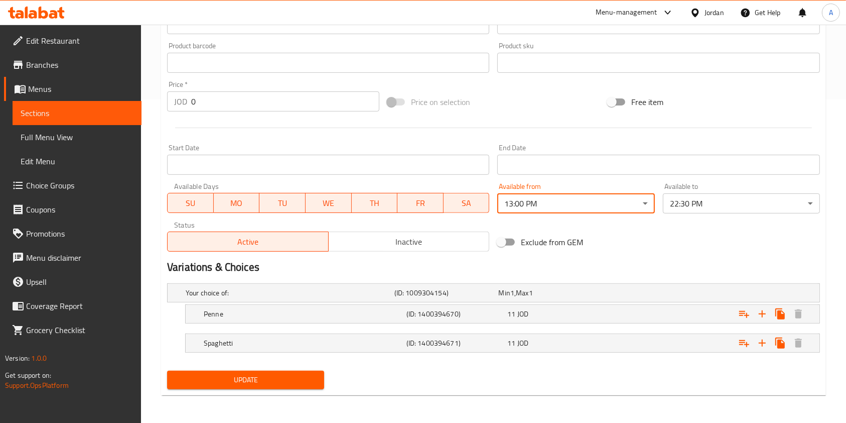
click at [232, 370] on button "Update" at bounding box center [245, 379] width 157 height 19
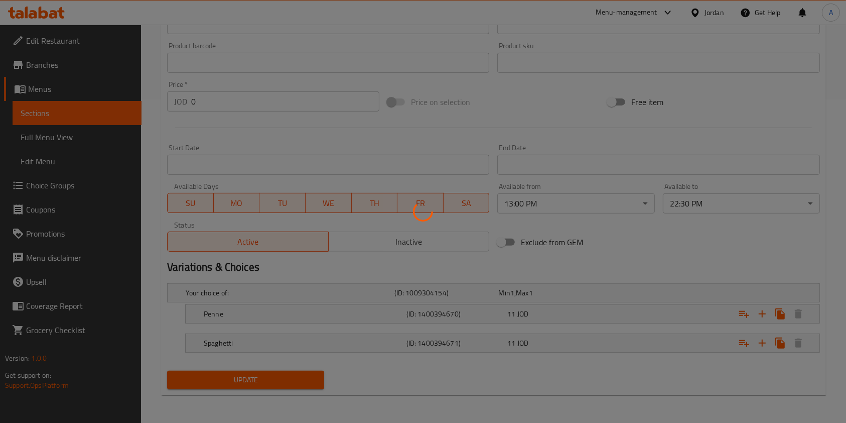
scroll to position [0, 0]
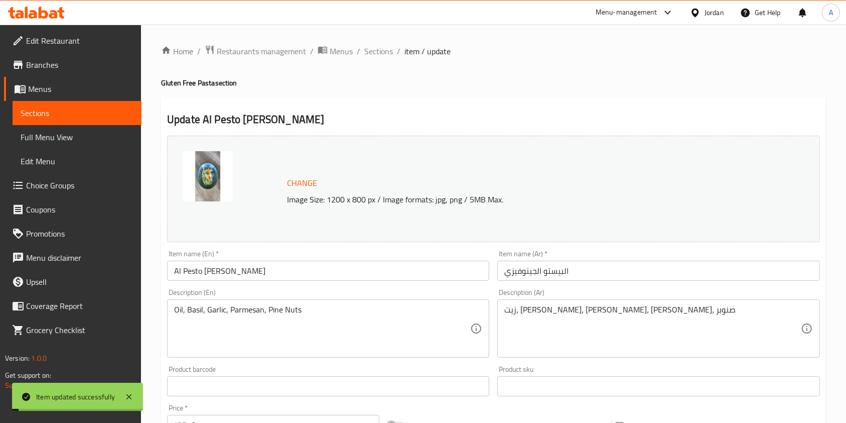
click at [379, 50] on span "Sections" at bounding box center [378, 51] width 29 height 12
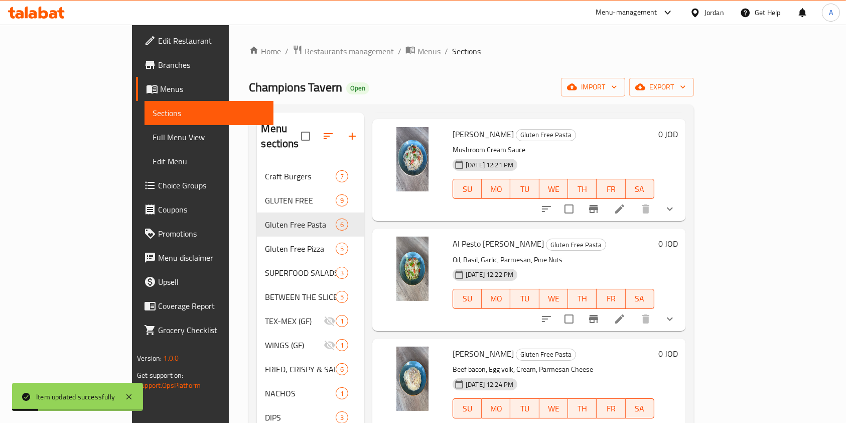
scroll to position [141, 0]
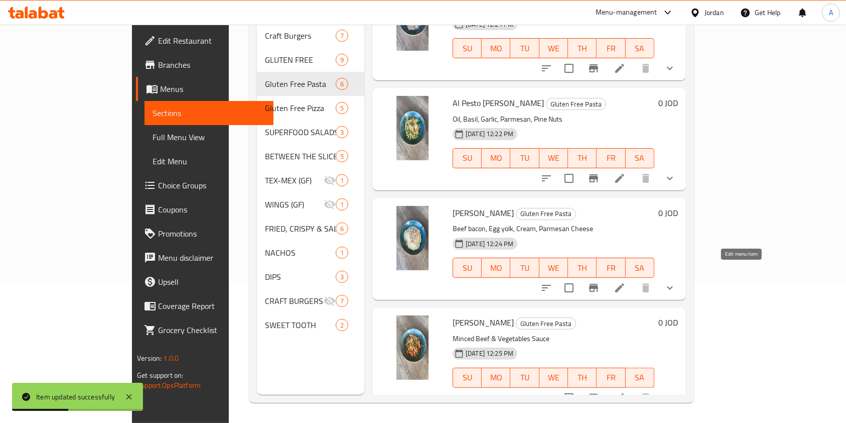
click at [624, 283] on icon at bounding box center [619, 287] width 9 height 9
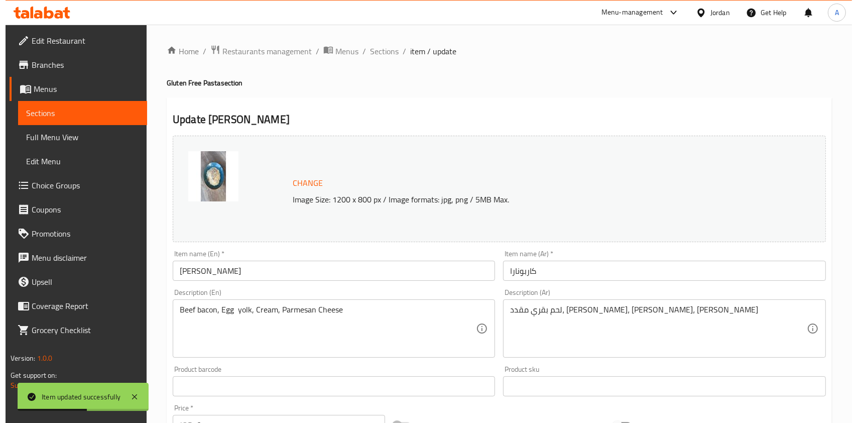
scroll to position [323, 0]
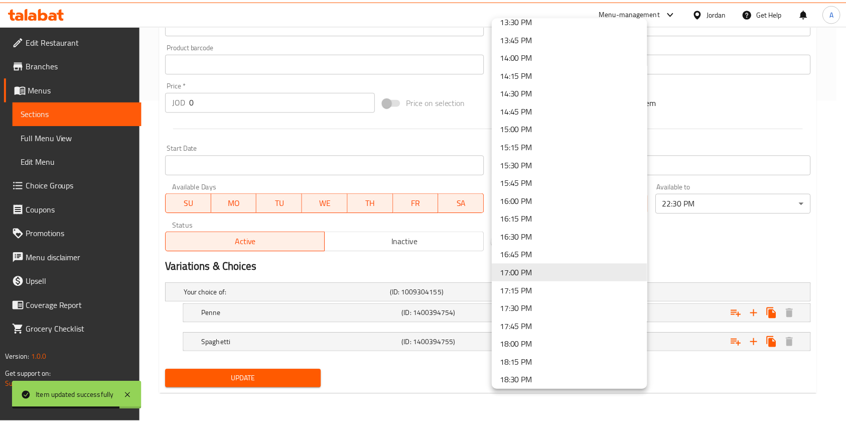
scroll to position [919, 0]
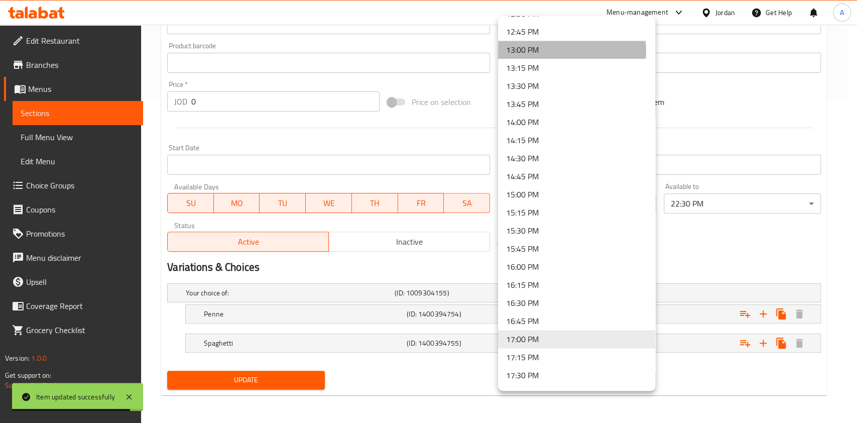
click at [554, 51] on li "13:00 PM" at bounding box center [576, 50] width 157 height 18
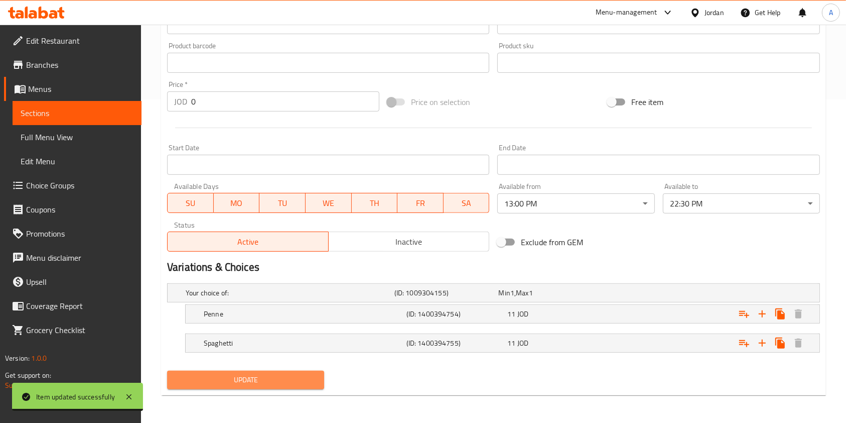
click at [237, 375] on span "Update" at bounding box center [245, 379] width 141 height 13
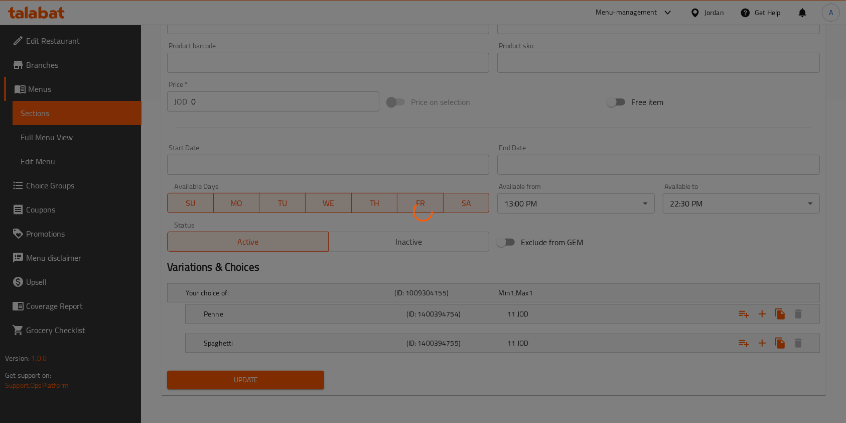
scroll to position [0, 0]
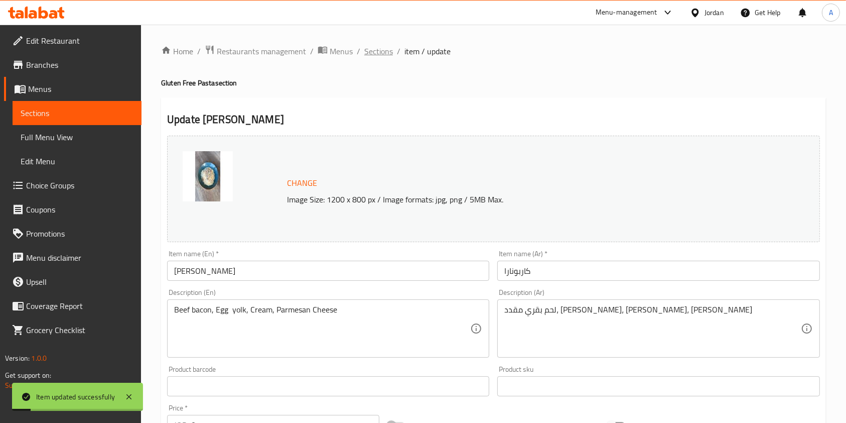
click at [379, 51] on span "Sections" at bounding box center [378, 51] width 29 height 12
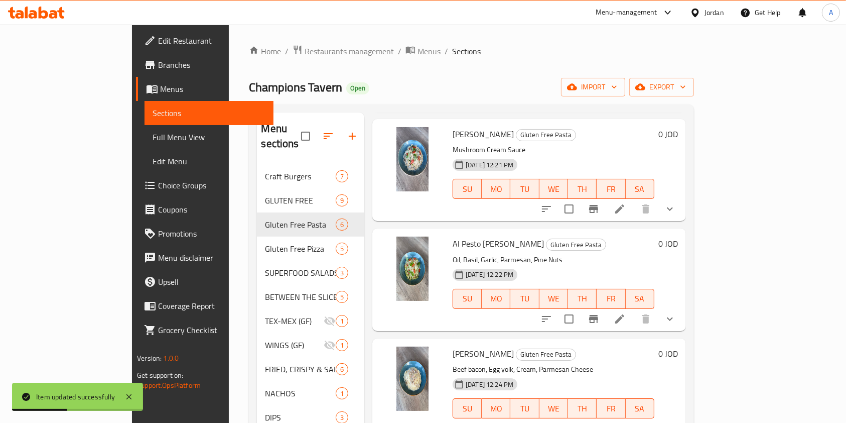
scroll to position [141, 0]
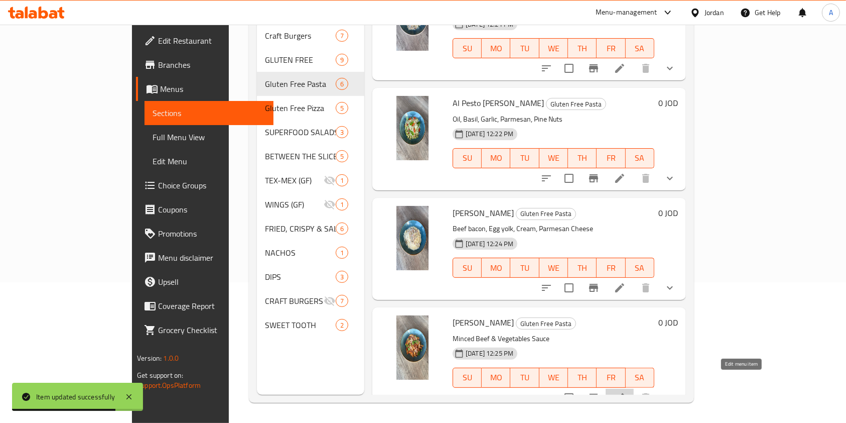
click at [626, 392] on icon at bounding box center [620, 398] width 12 height 12
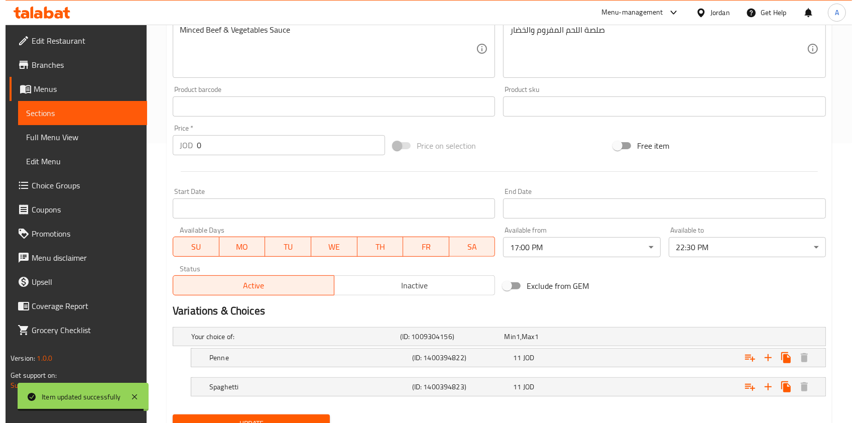
scroll to position [323, 0]
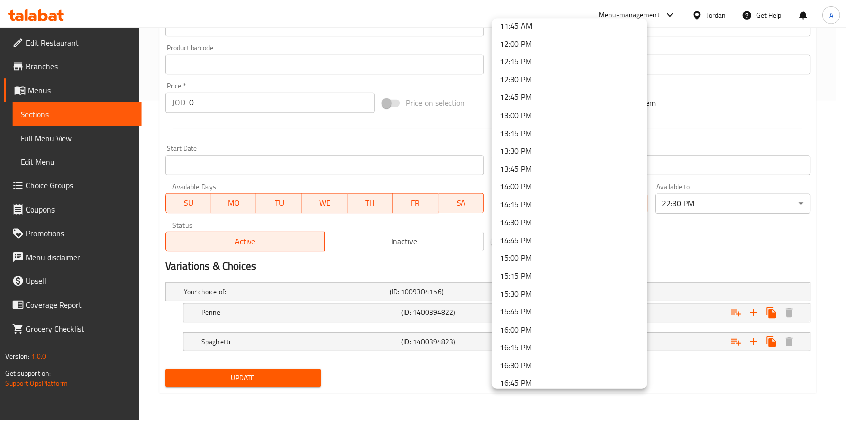
scroll to position [853, 0]
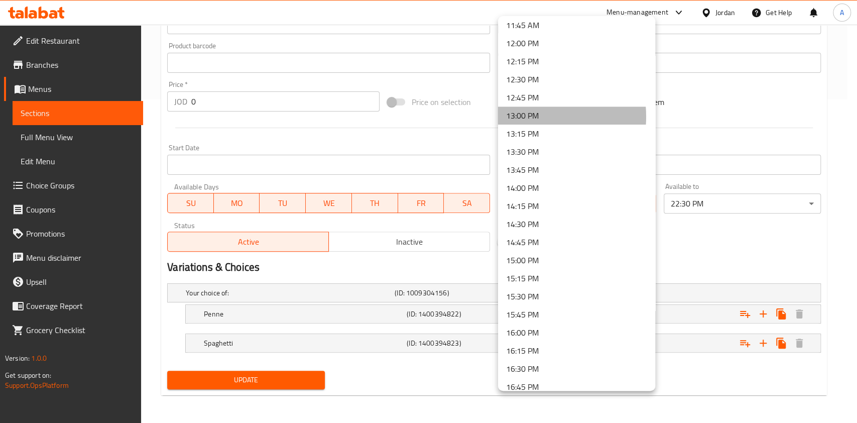
click at [520, 116] on li "13:00 PM" at bounding box center [576, 115] width 157 height 18
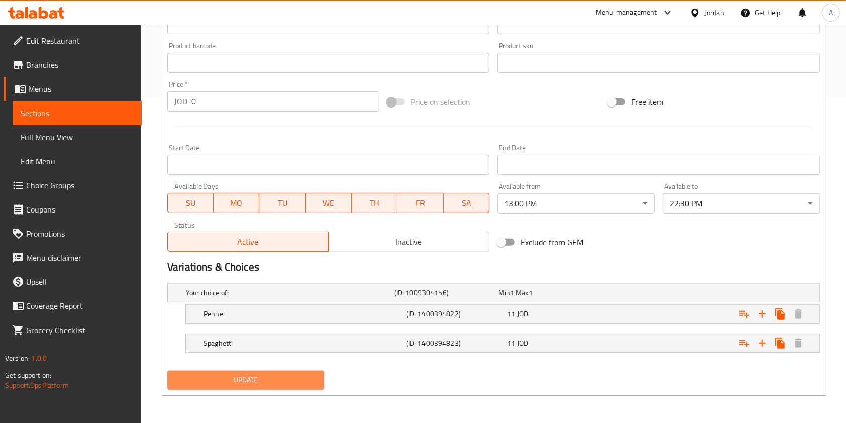
click at [257, 381] on span "Update" at bounding box center [245, 379] width 141 height 13
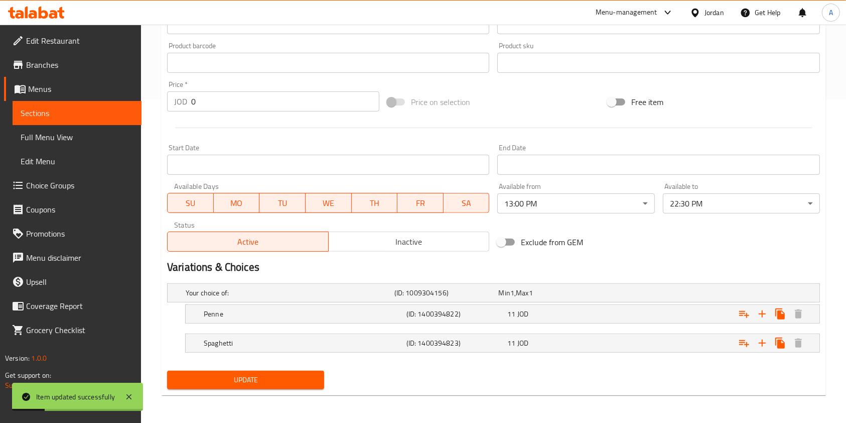
scroll to position [0, 0]
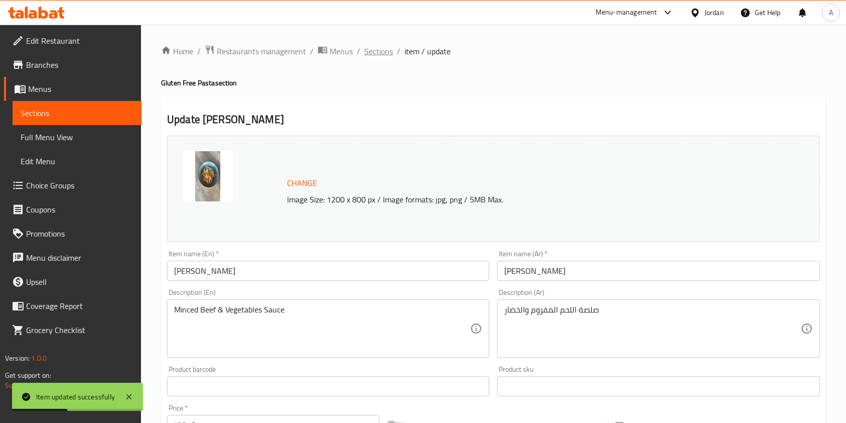
click at [386, 52] on span "Sections" at bounding box center [378, 51] width 29 height 12
